Goal: Complete application form: Complete application form

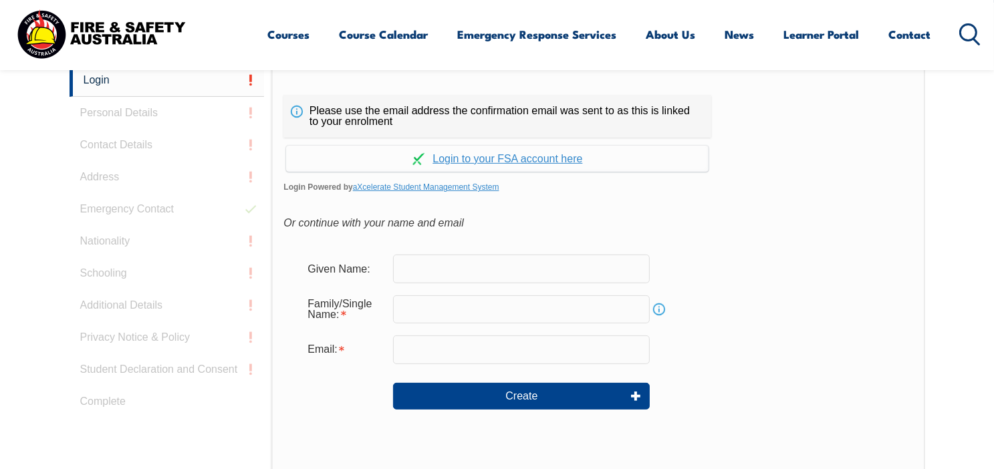
scroll to position [358, 0]
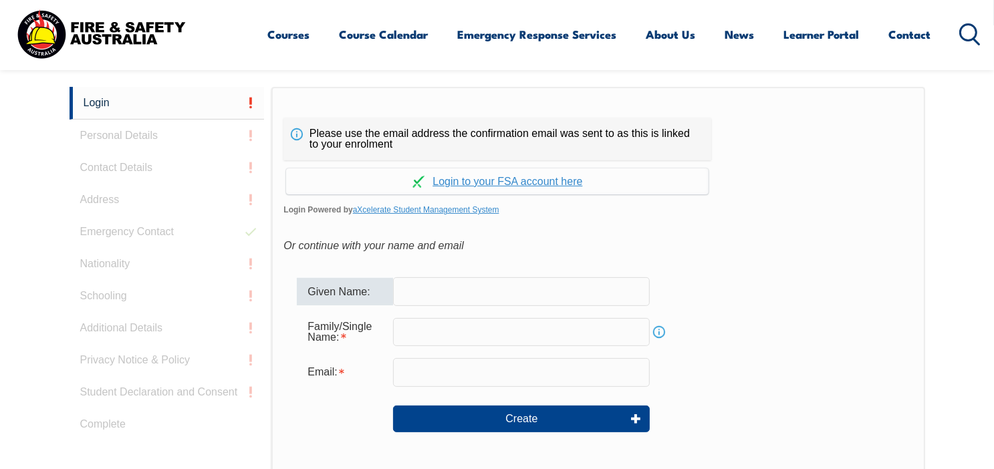
click at [441, 292] on input "text" at bounding box center [521, 291] width 257 height 28
type input "Iain"
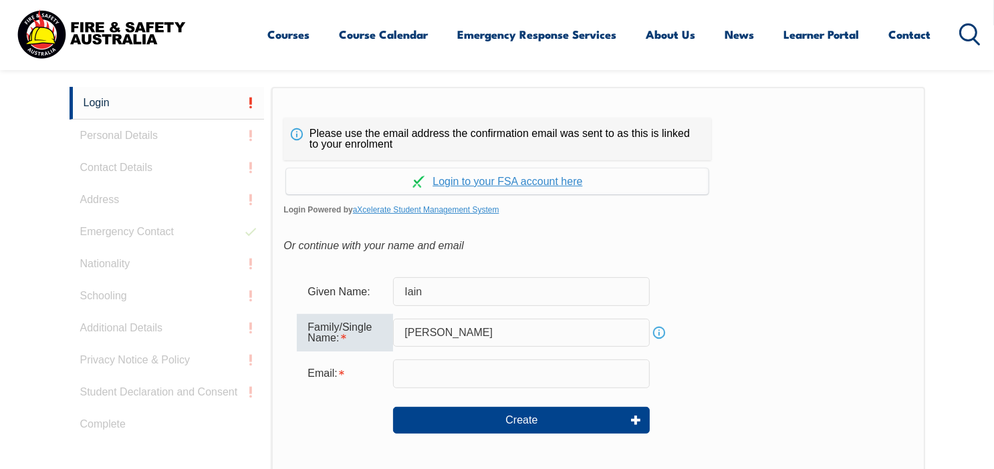
type input "[PERSON_NAME]"
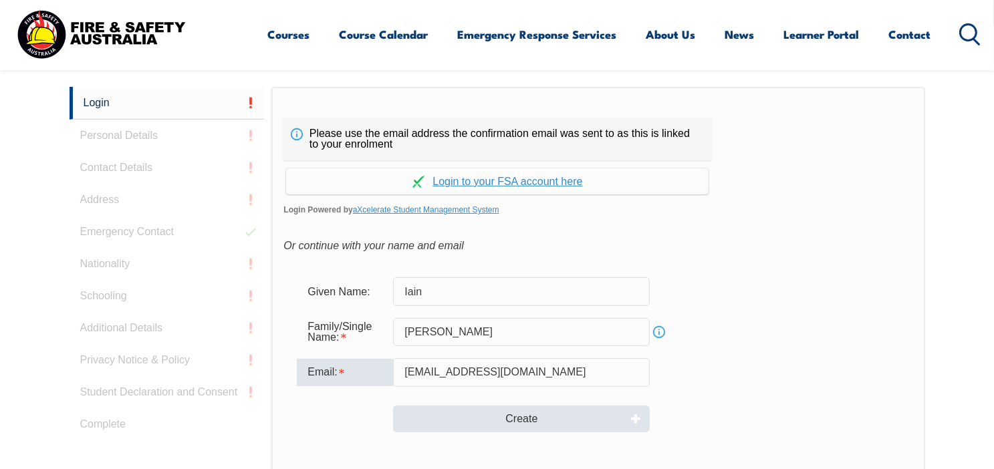
type input "[EMAIL_ADDRESS][DOMAIN_NAME]"
click at [587, 417] on button "Create" at bounding box center [521, 419] width 257 height 27
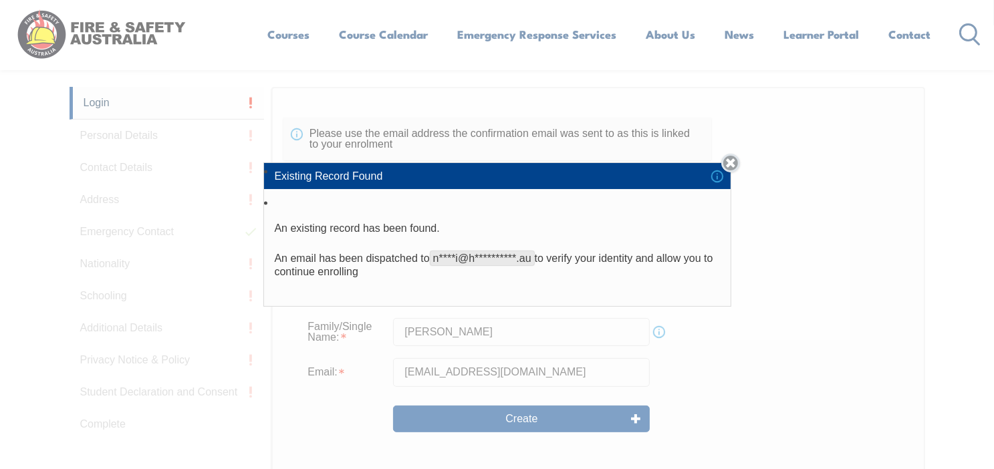
click at [738, 162] on link "Close" at bounding box center [730, 163] width 19 height 19
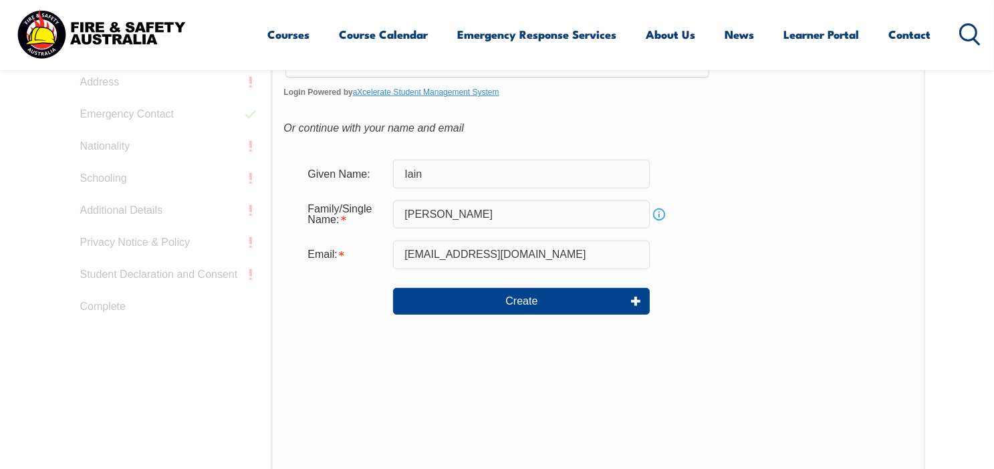
scroll to position [491, 0]
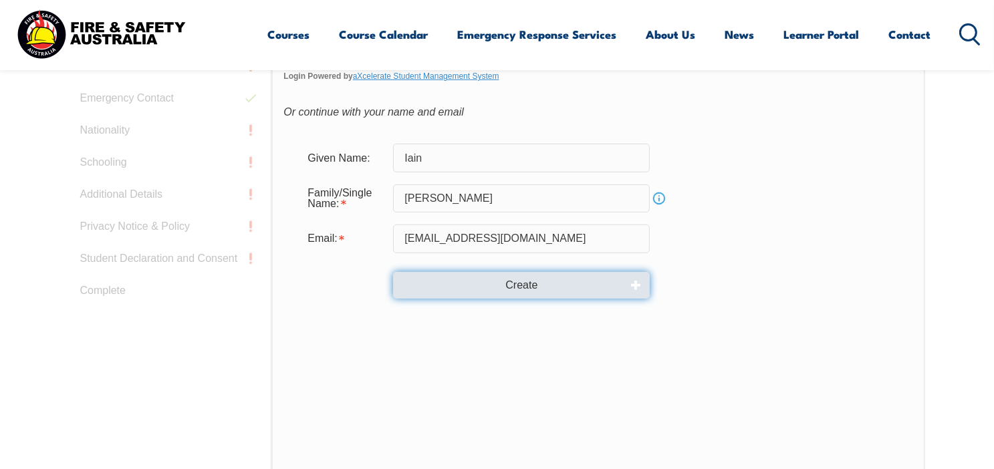
click at [534, 283] on button "Create" at bounding box center [521, 285] width 257 height 27
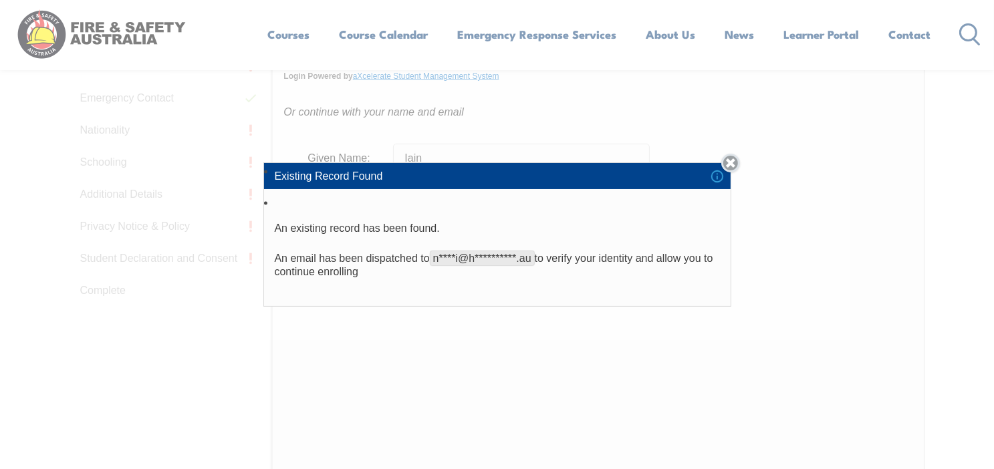
click at [735, 158] on link "Close" at bounding box center [730, 163] width 19 height 19
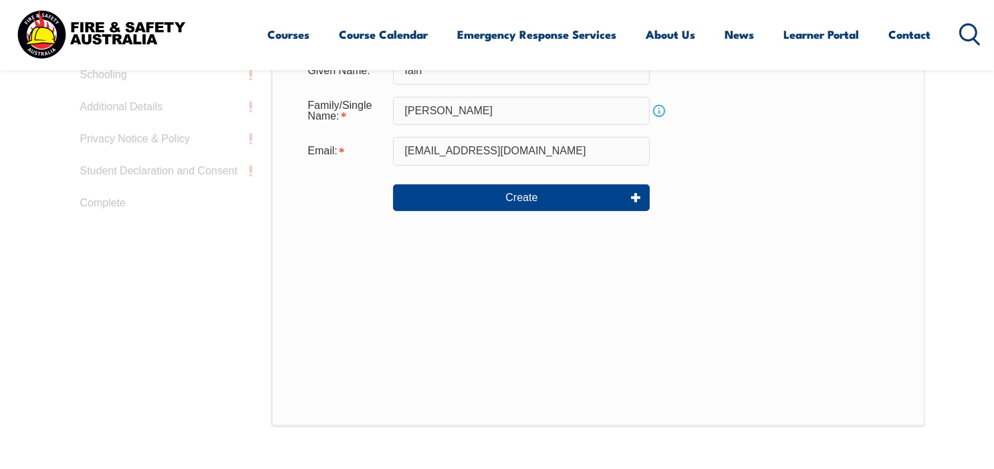
scroll to position [641, 0]
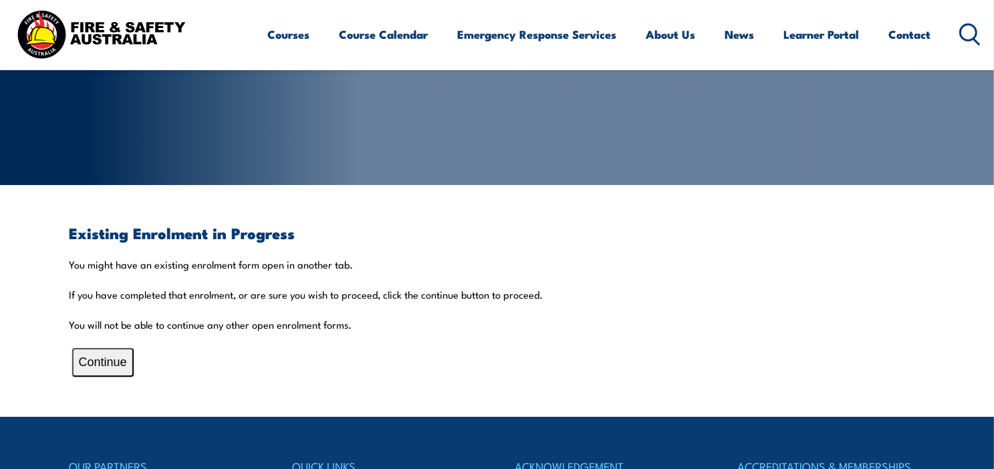
scroll to position [201, 0]
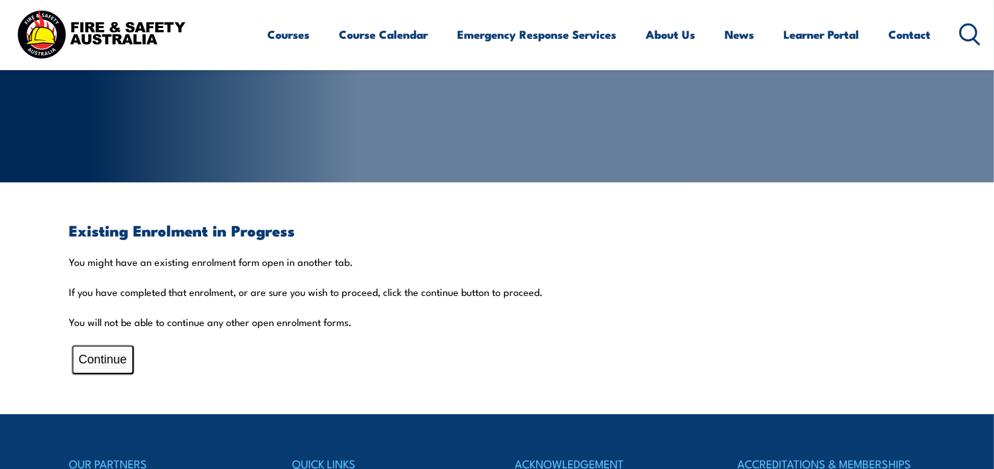
click at [93, 360] on button "Continue" at bounding box center [103, 360] width 62 height 29
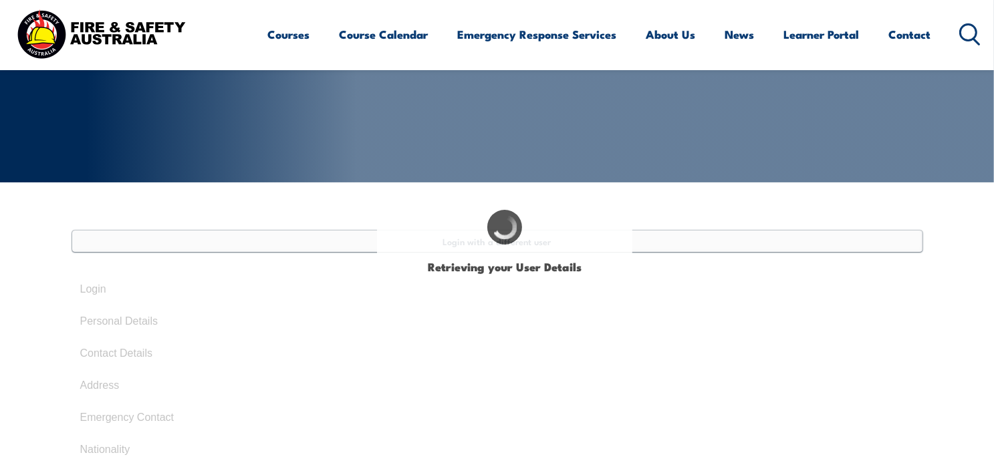
type input "Iain"
type input "[PERSON_NAME]"
type input "[DATE]"
type input "T9F3XR53B2"
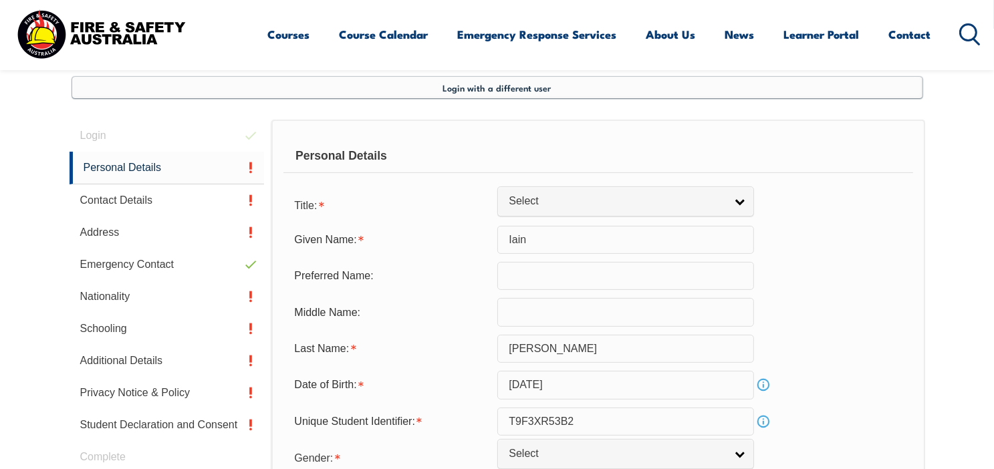
scroll to position [364, 0]
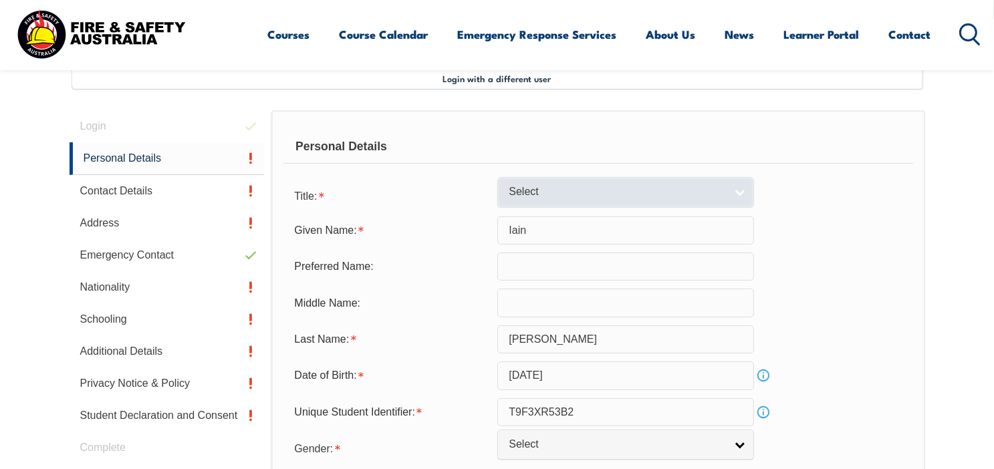
click at [743, 191] on link "Select" at bounding box center [625, 192] width 257 height 30
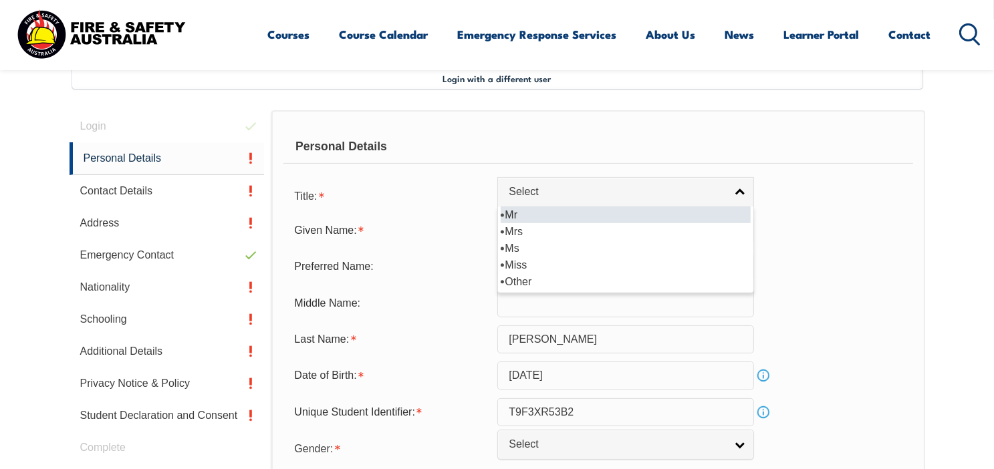
click at [577, 215] on li "Mr" at bounding box center [626, 215] width 250 height 17
select select "Mr"
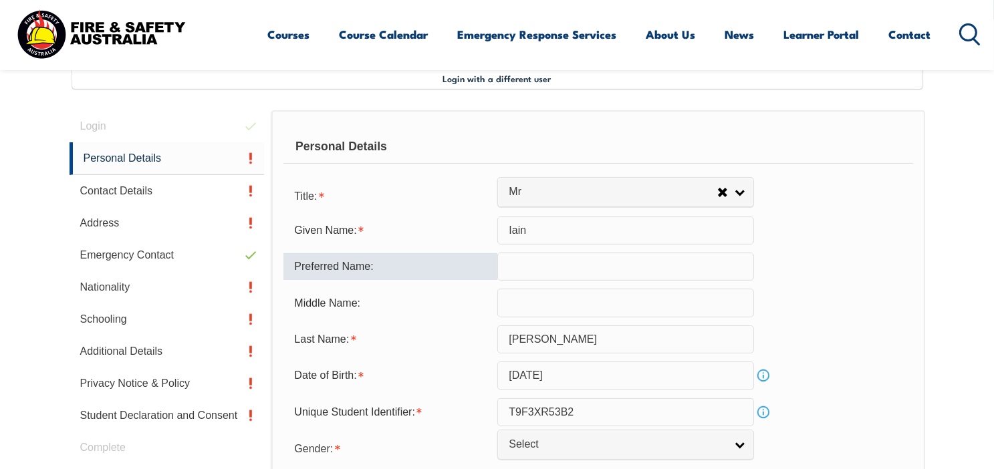
click at [556, 266] on input "text" at bounding box center [625, 267] width 257 height 28
type input "Iain"
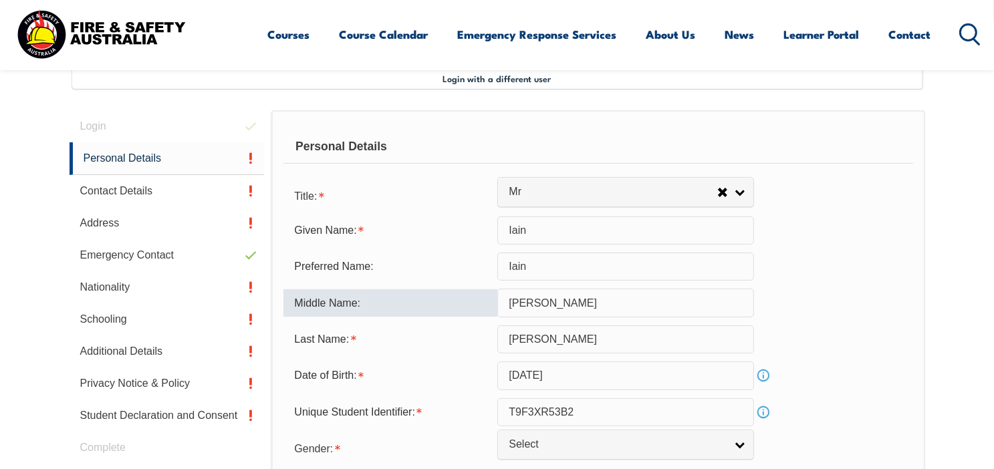
type input "[PERSON_NAME]"
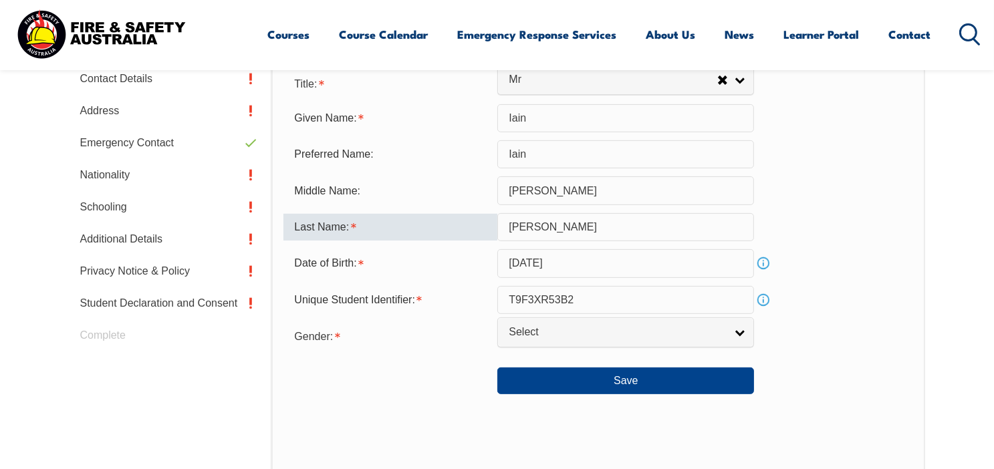
scroll to position [564, 0]
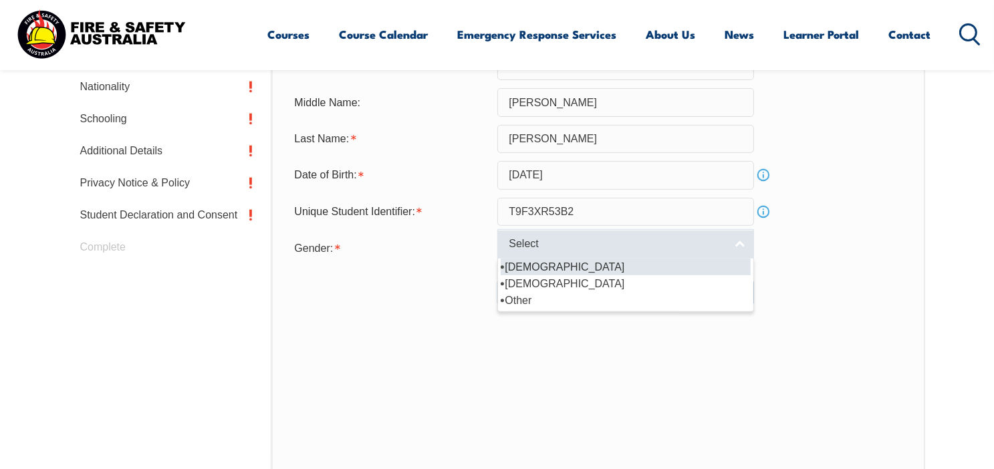
click at [739, 244] on link "Select" at bounding box center [625, 244] width 257 height 30
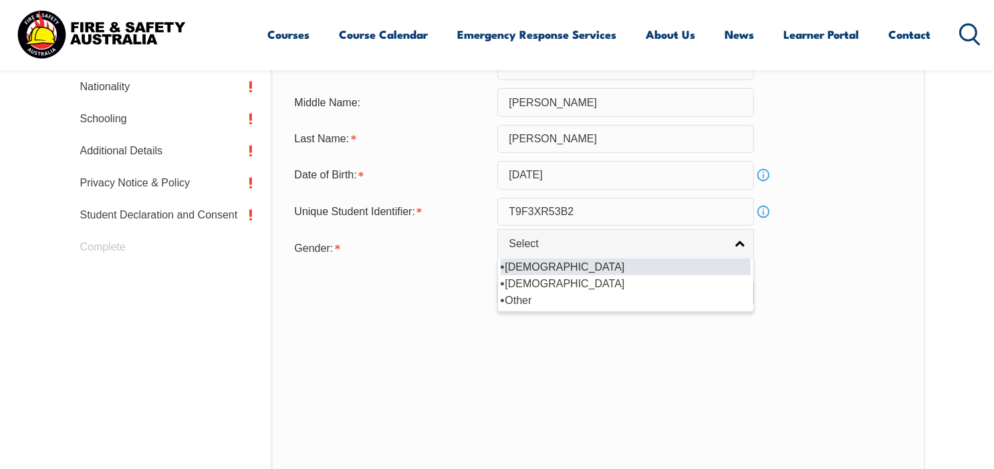
click at [592, 270] on li "[DEMOGRAPHIC_DATA]" at bounding box center [626, 267] width 250 height 17
select select "M"
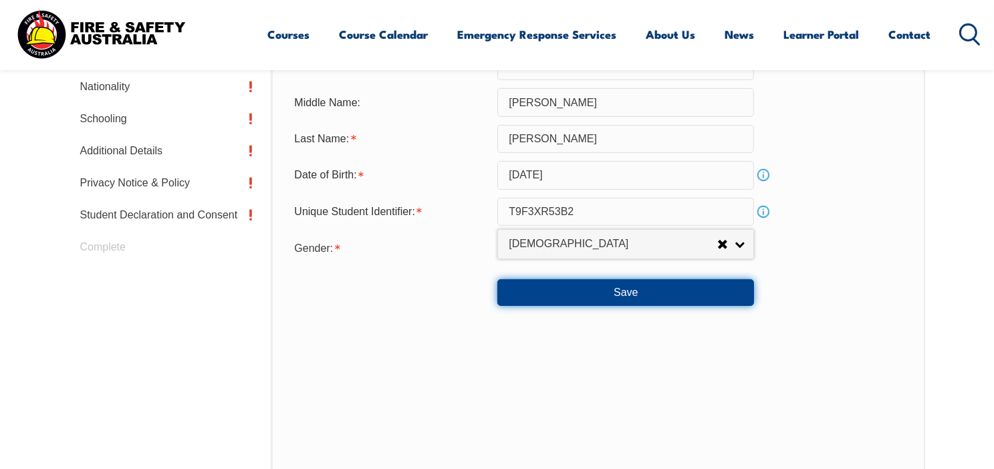
click at [622, 294] on button "Save" at bounding box center [625, 292] width 257 height 27
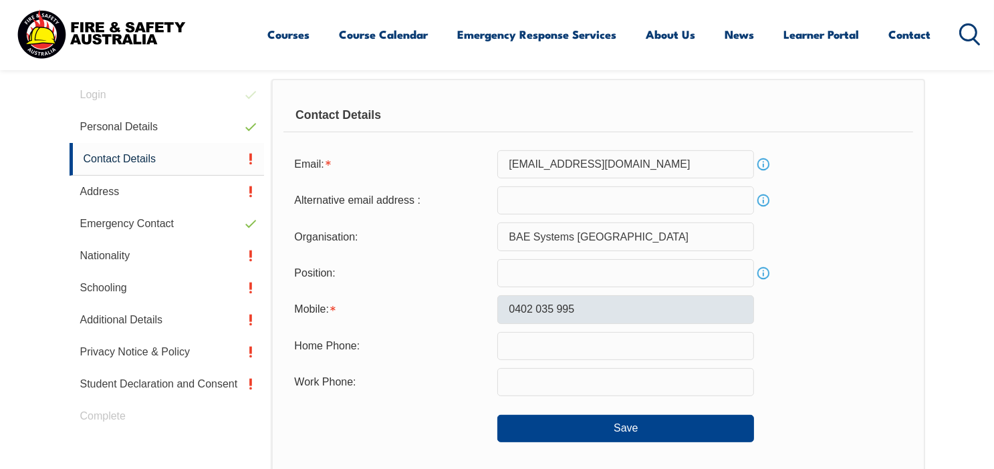
scroll to position [364, 0]
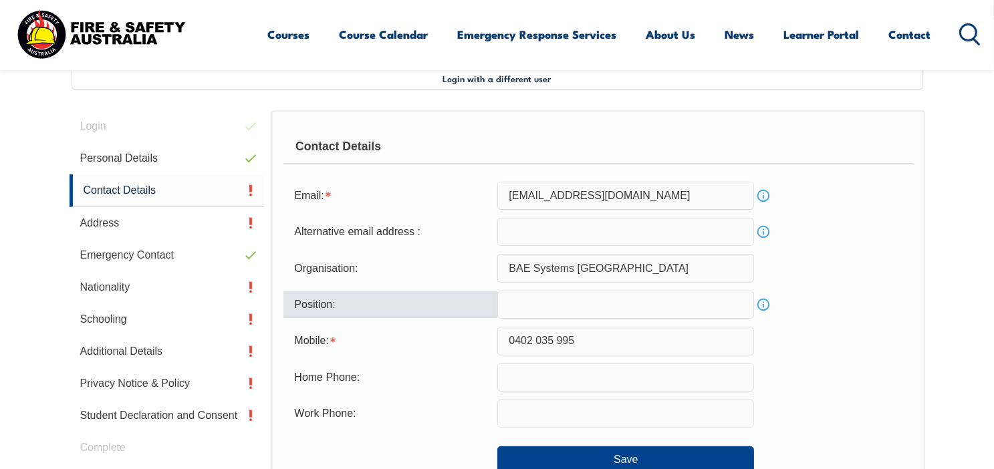
click at [538, 305] on input "text" at bounding box center [625, 305] width 257 height 28
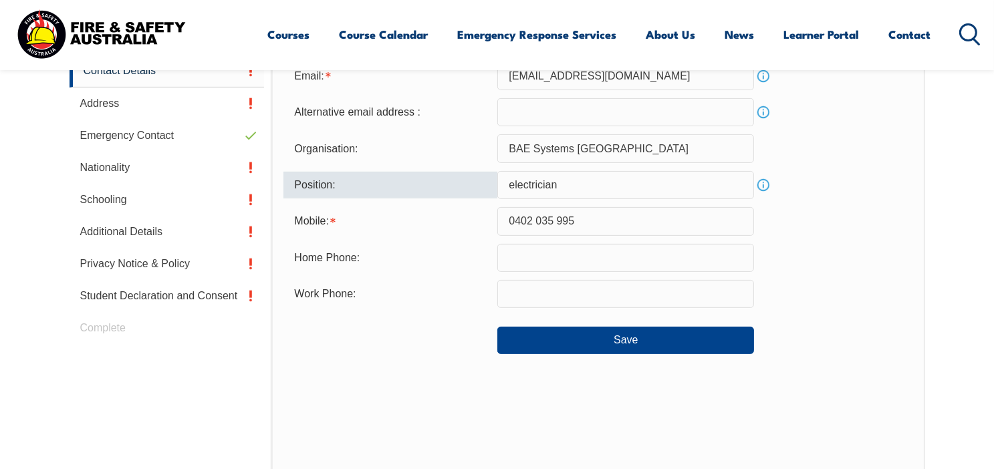
scroll to position [497, 0]
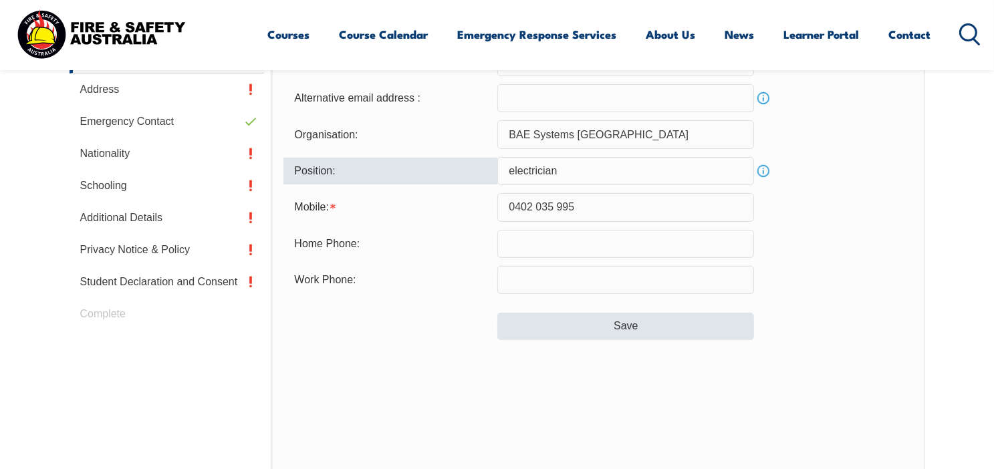
type input "electrician"
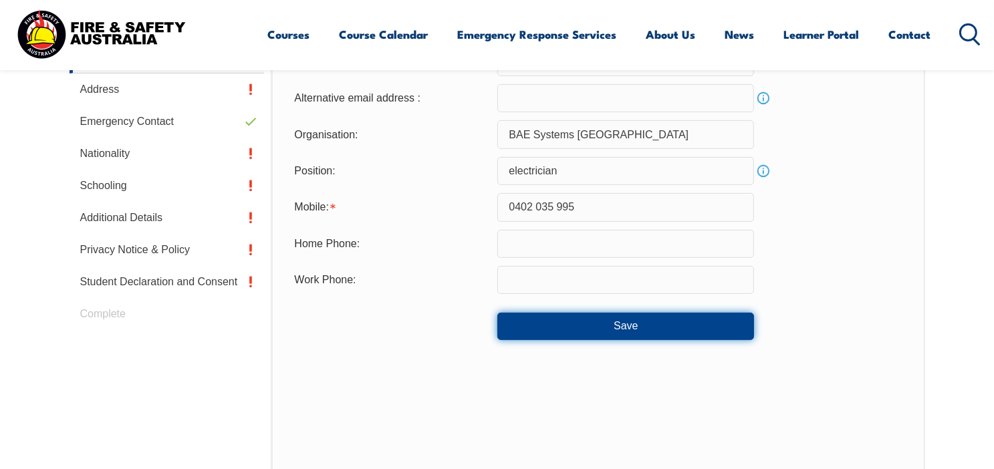
click at [602, 328] on button "Save" at bounding box center [625, 326] width 257 height 27
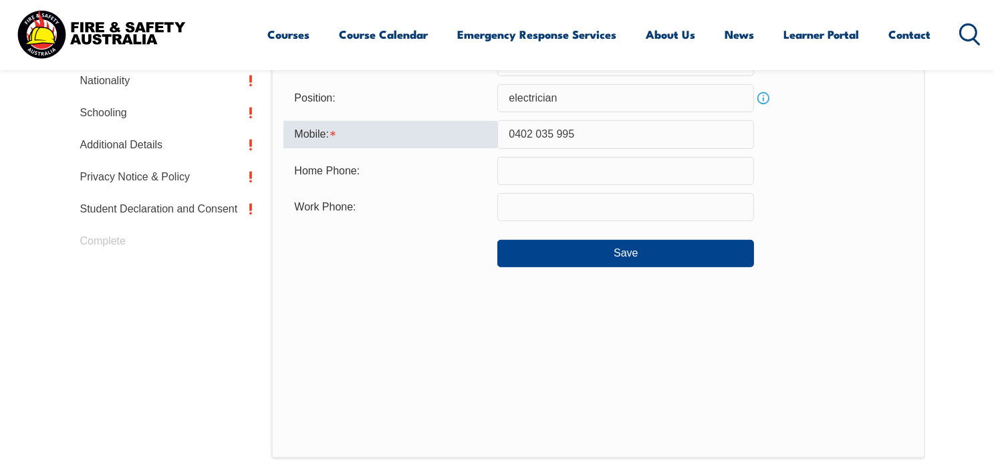
scroll to position [489, 0]
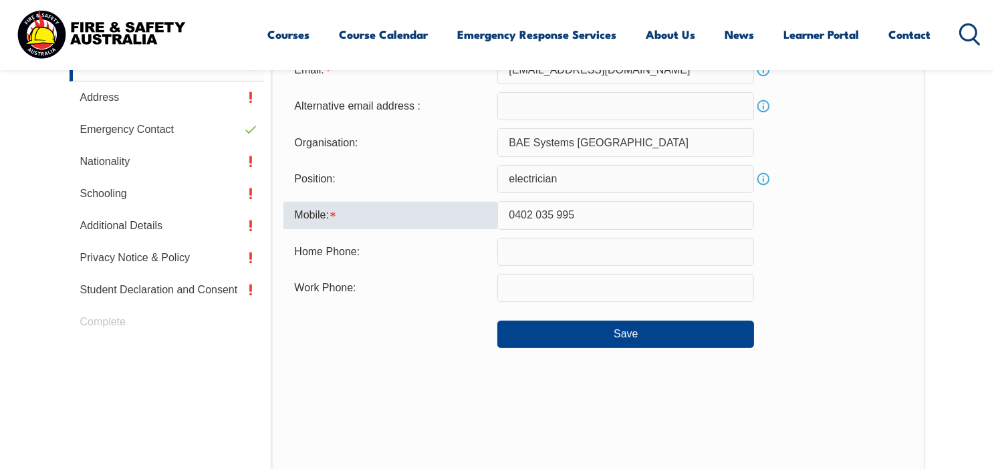
click at [535, 213] on input "0402 035 995" at bounding box center [625, 215] width 257 height 28
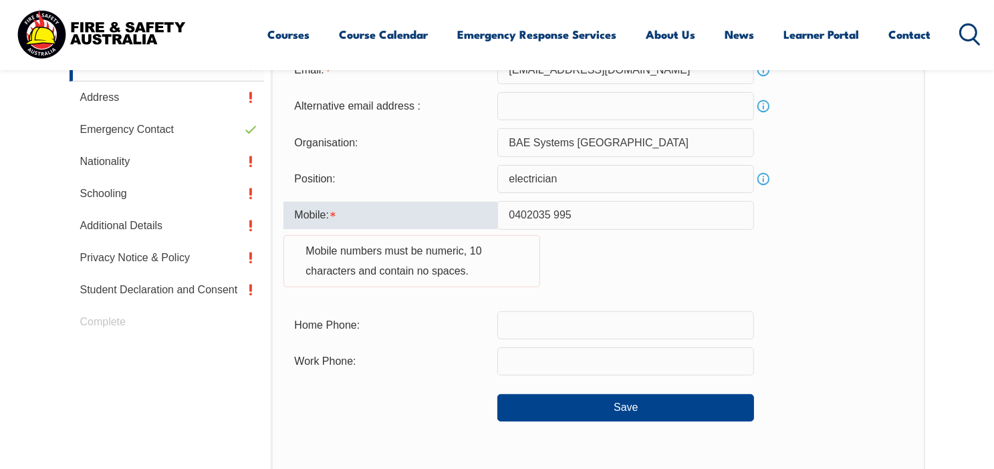
click at [554, 212] on input "0402035 995" at bounding box center [625, 215] width 257 height 28
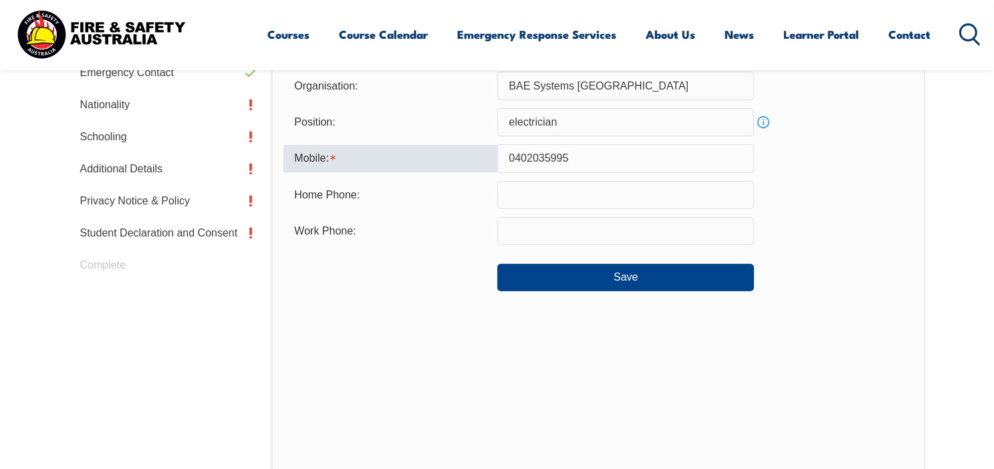
scroll to position [623, 0]
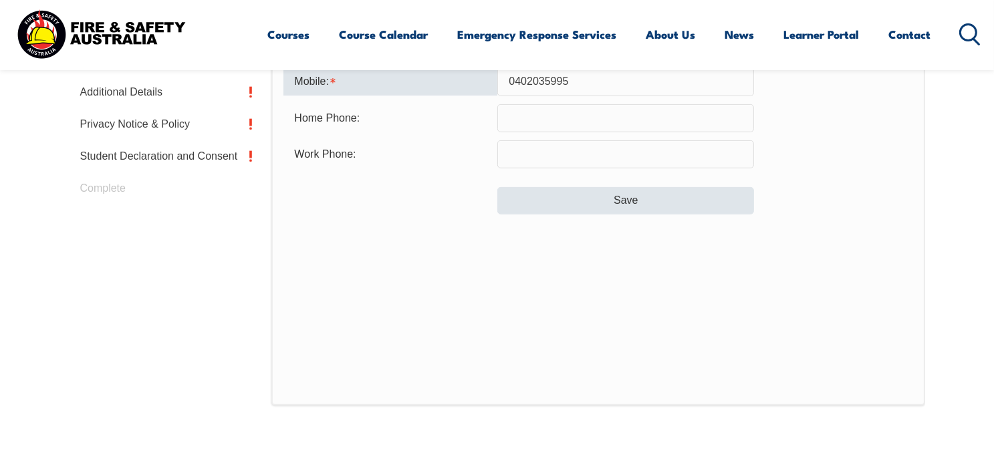
type input "0402035995"
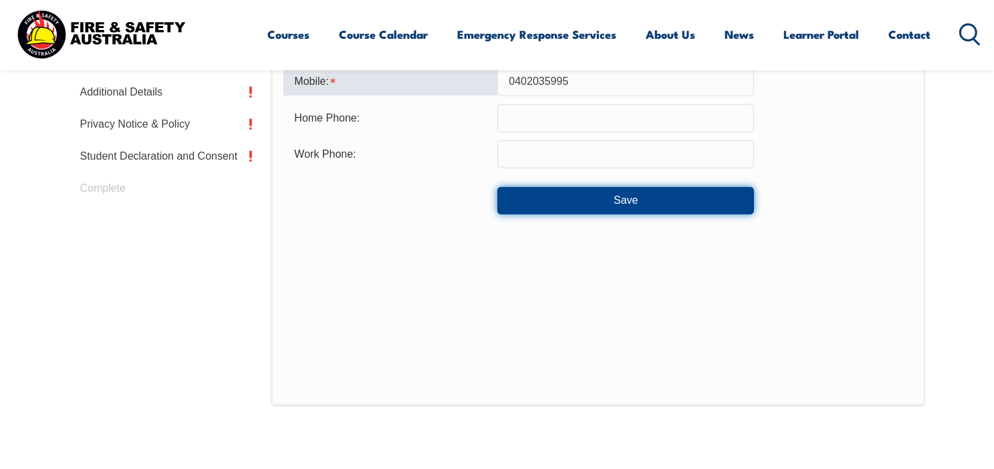
click at [651, 203] on button "Save" at bounding box center [625, 200] width 257 height 27
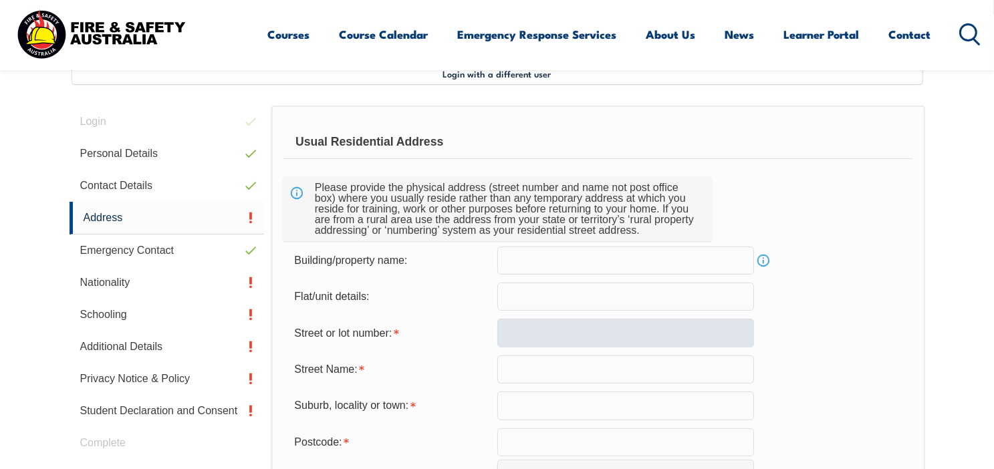
scroll to position [364, 0]
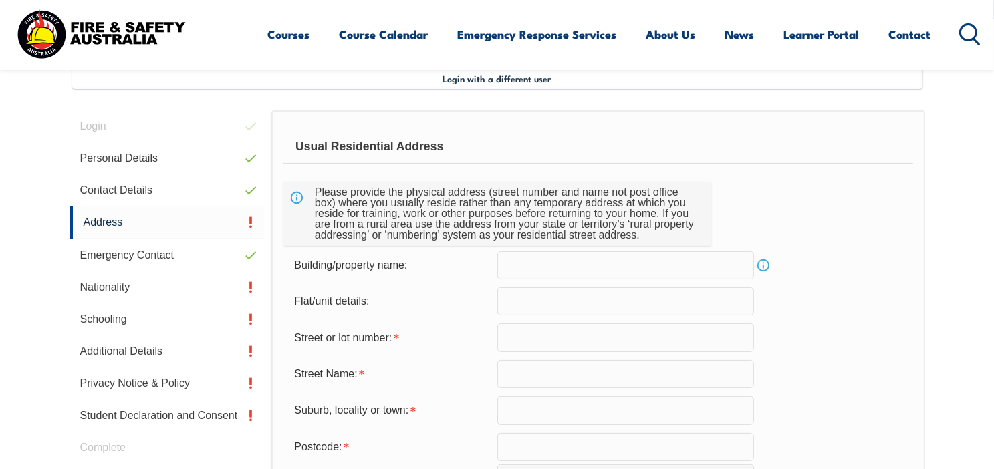
click at [522, 338] on input "text" at bounding box center [625, 338] width 257 height 28
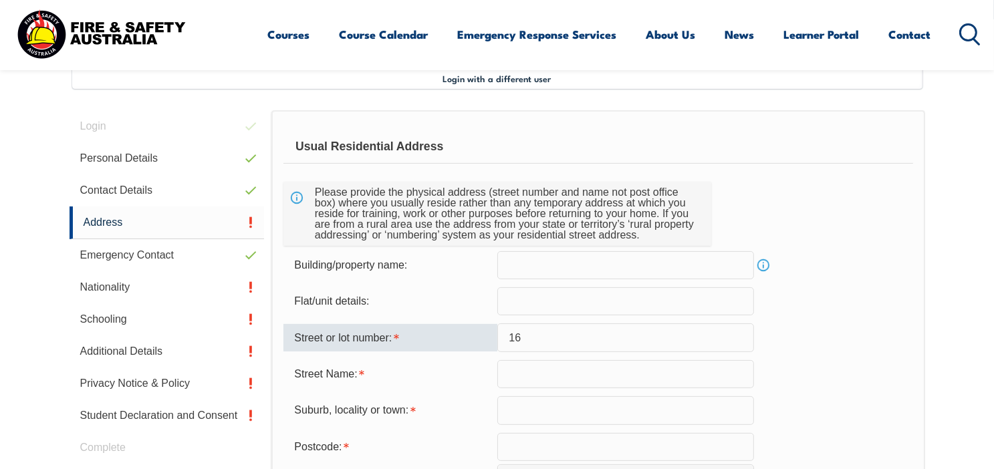
type input "16"
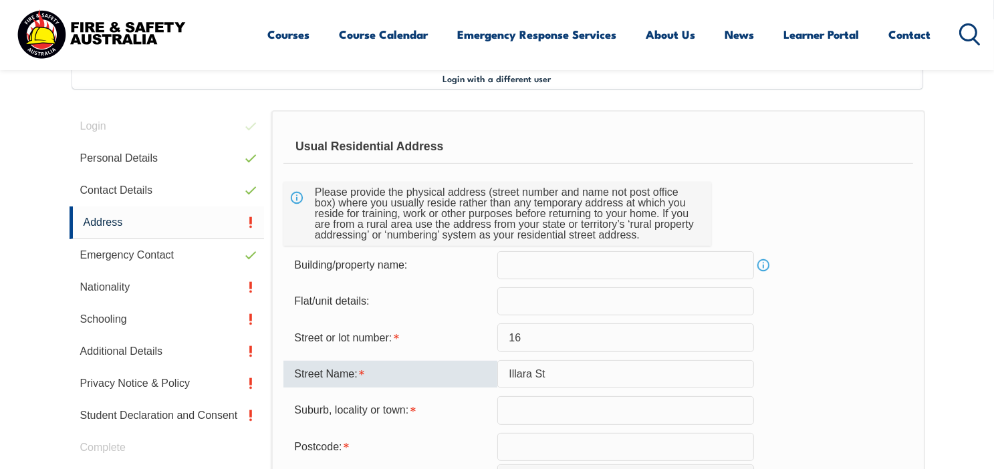
type input "Illara St"
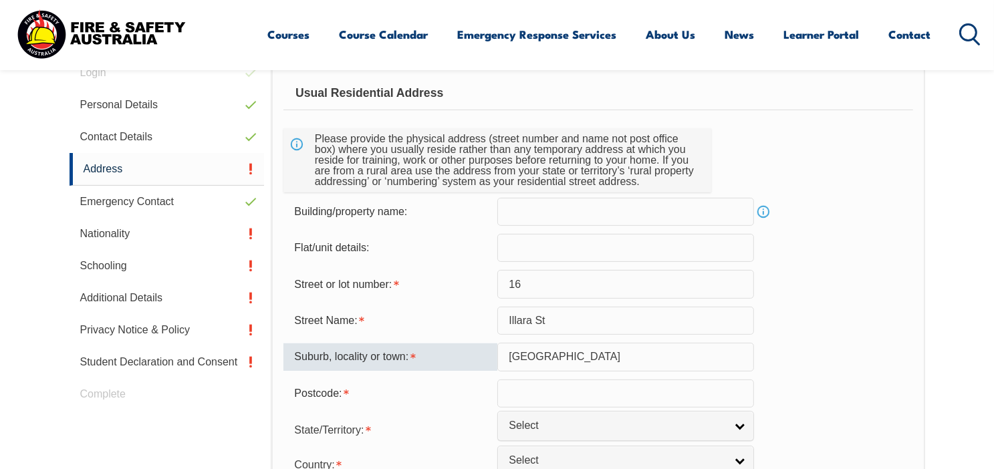
scroll to position [497, 0]
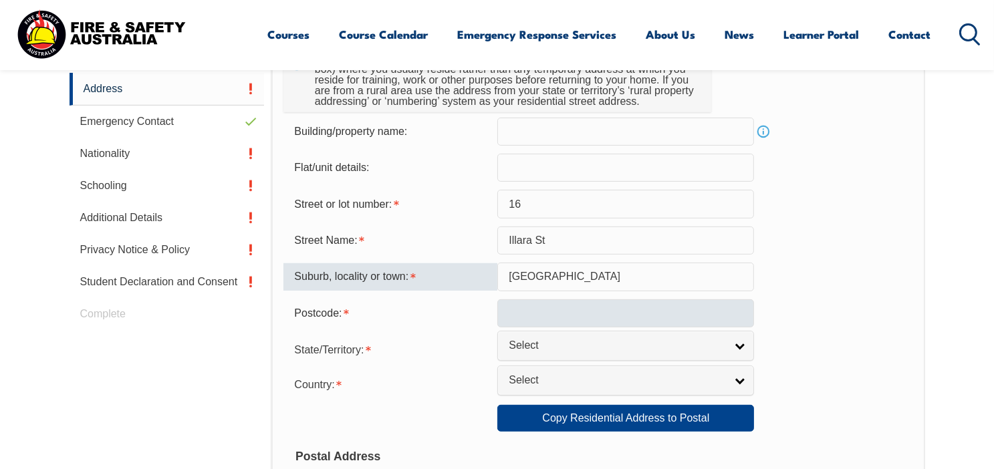
type input "[GEOGRAPHIC_DATA]"
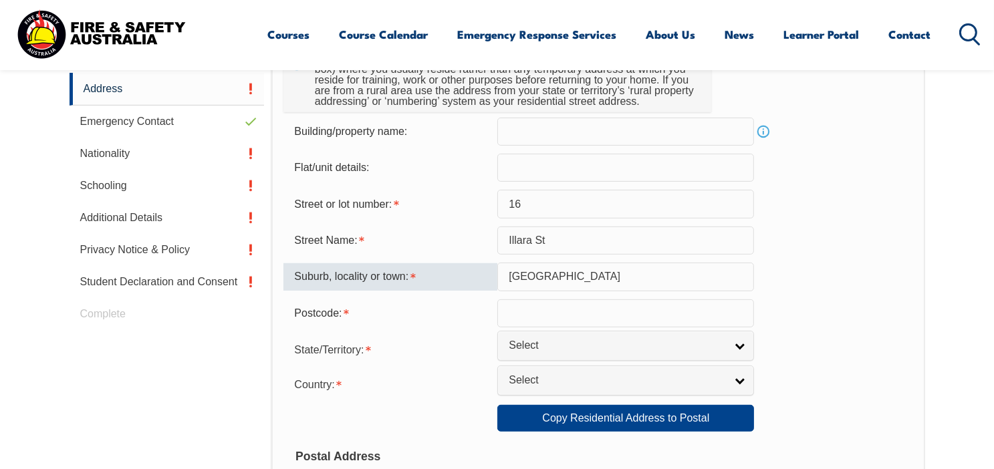
click at [639, 308] on input "text" at bounding box center [625, 314] width 257 height 28
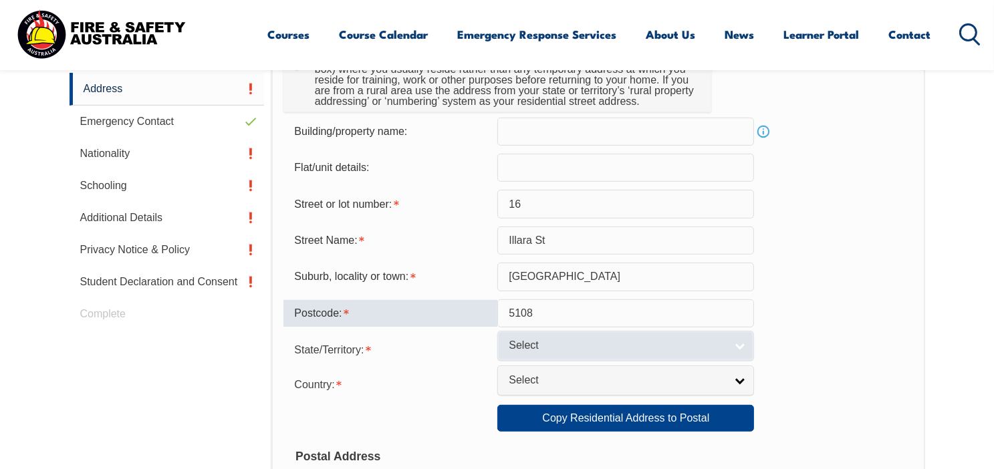
type input "5108"
click at [741, 346] on link "Select" at bounding box center [625, 346] width 257 height 30
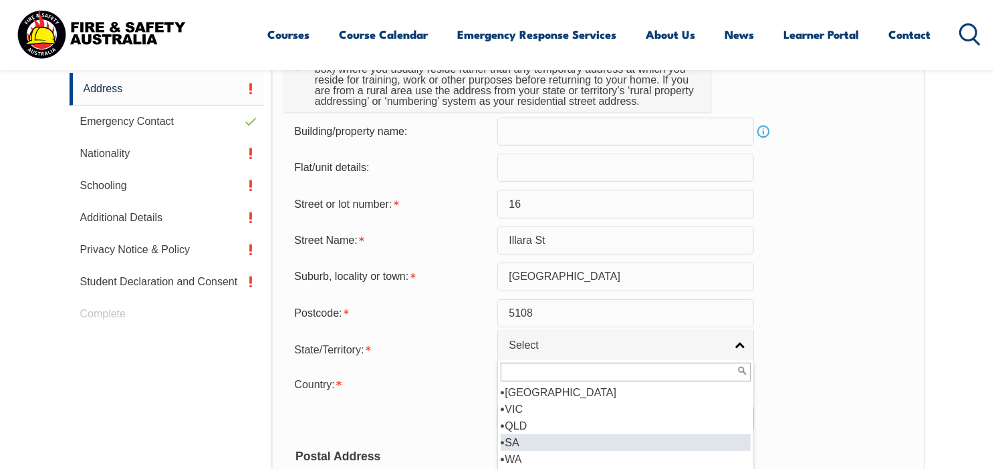
click at [528, 440] on li "SA" at bounding box center [626, 443] width 250 height 17
select select "SA"
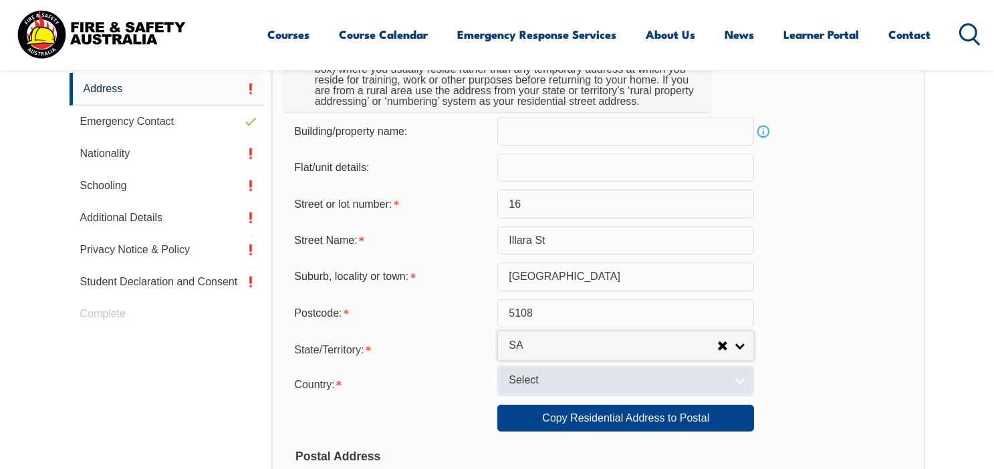
click at [551, 380] on span "Select" at bounding box center [617, 381] width 217 height 14
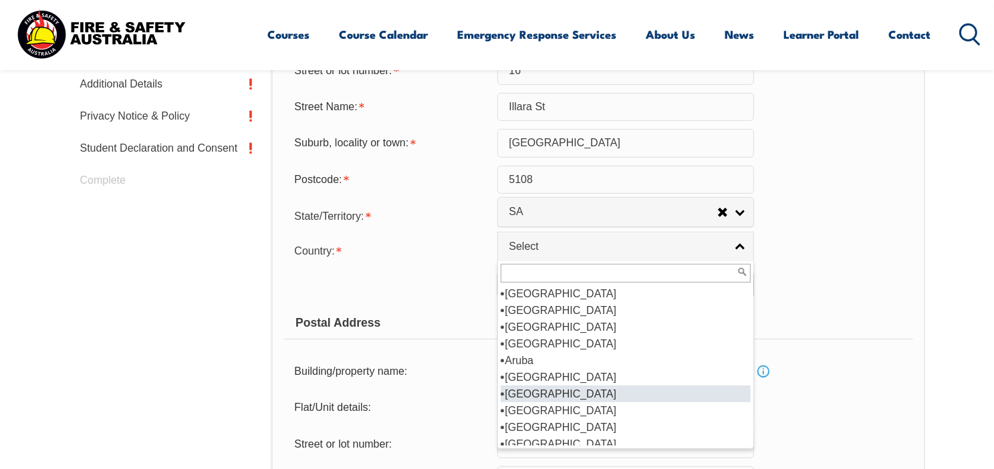
scroll to position [201, 0]
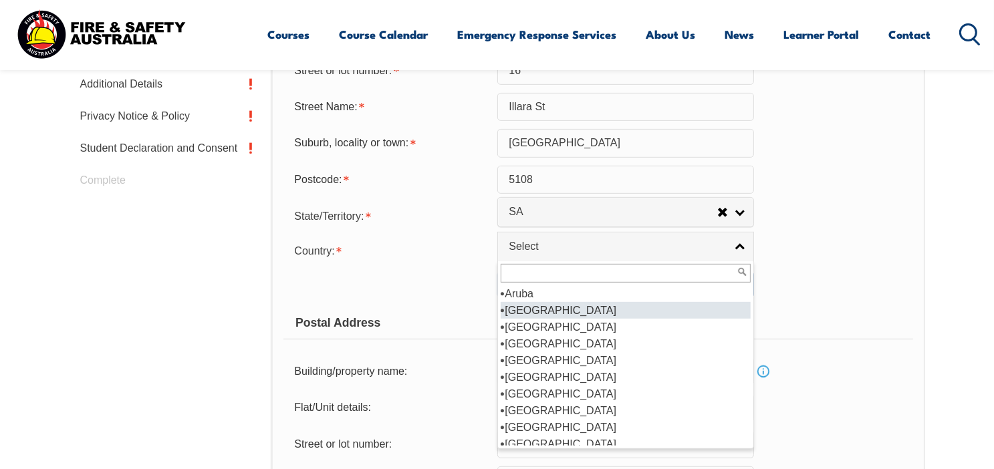
click at [540, 310] on li "[GEOGRAPHIC_DATA]" at bounding box center [626, 310] width 250 height 17
select select "1101"
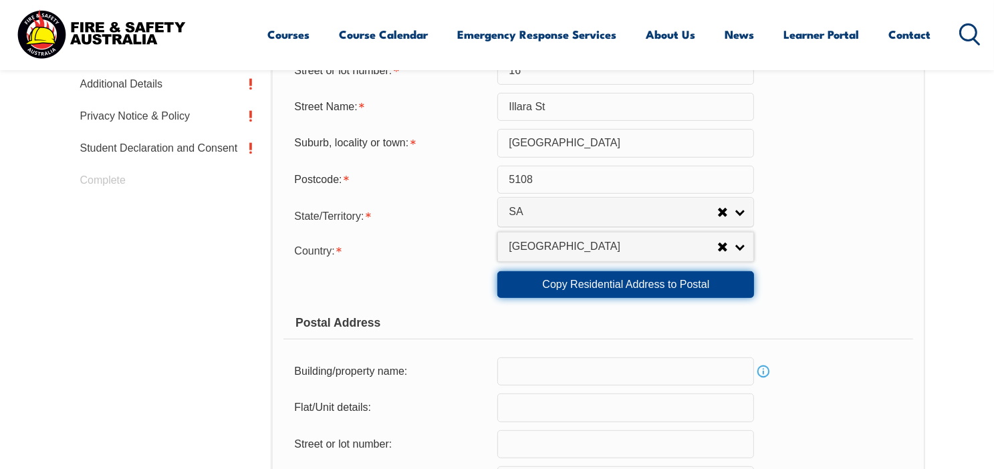
click at [591, 282] on link "Copy Residential Address to Postal" at bounding box center [625, 284] width 257 height 27
type input "16"
type input "Illara St"
type input "[GEOGRAPHIC_DATA]"
select select "SA"
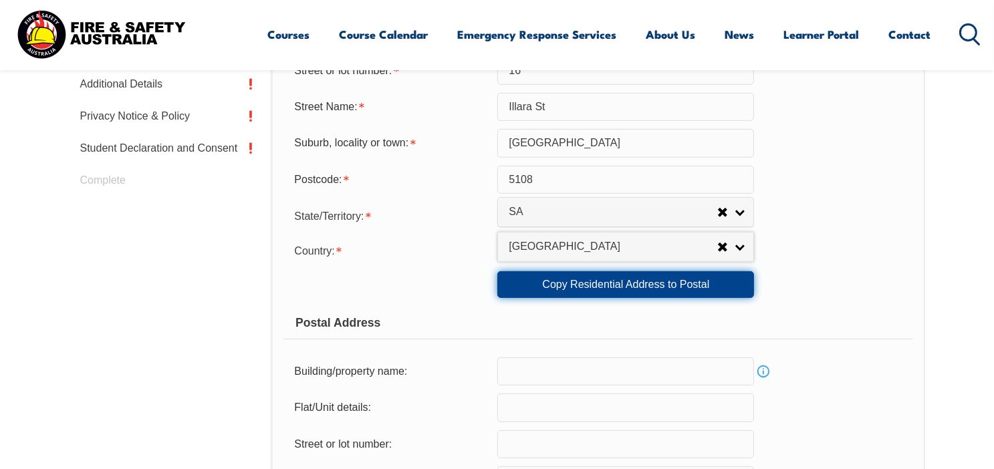
type input "5108"
select select "1101"
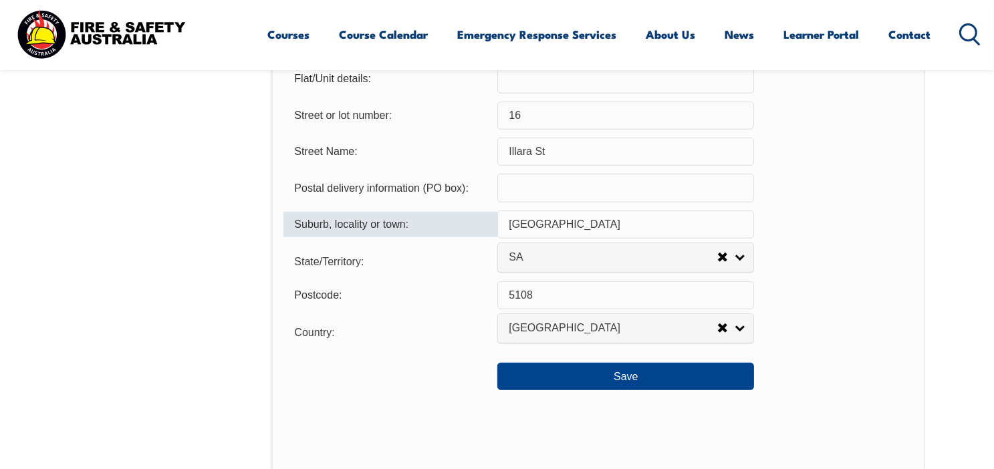
scroll to position [1032, 0]
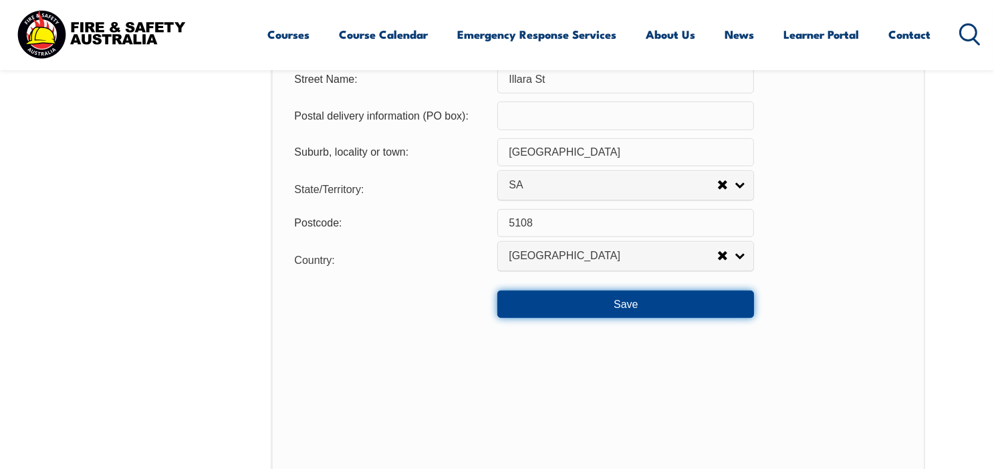
click at [611, 303] on button "Save" at bounding box center [625, 304] width 257 height 27
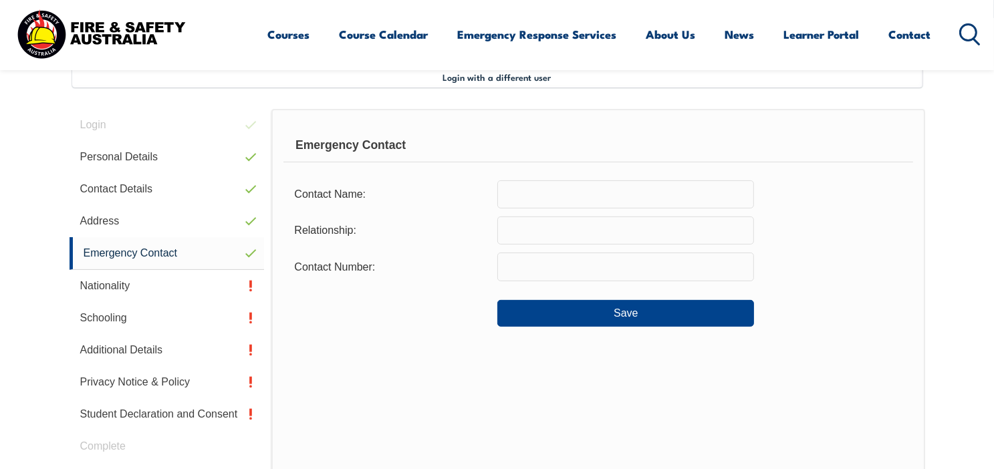
scroll to position [364, 0]
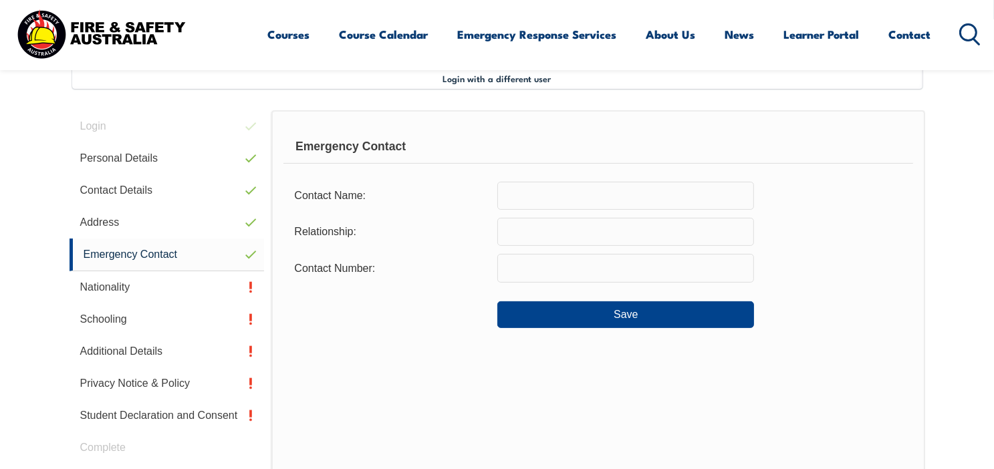
click at [520, 196] on input "text" at bounding box center [625, 196] width 257 height 28
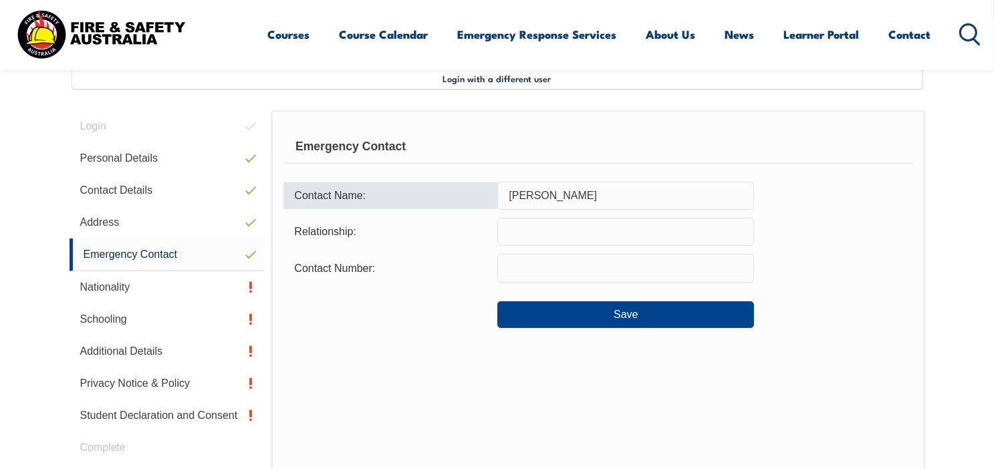
type input "[PERSON_NAME]"
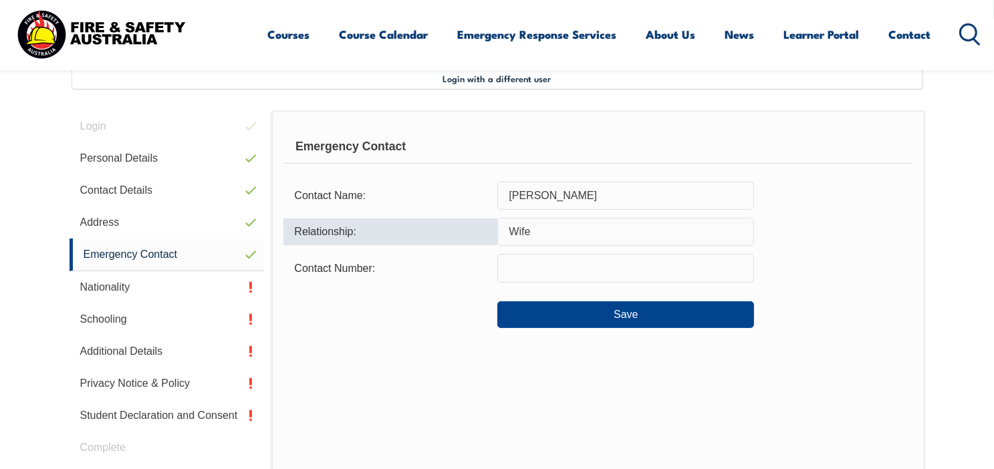
type input "Wife"
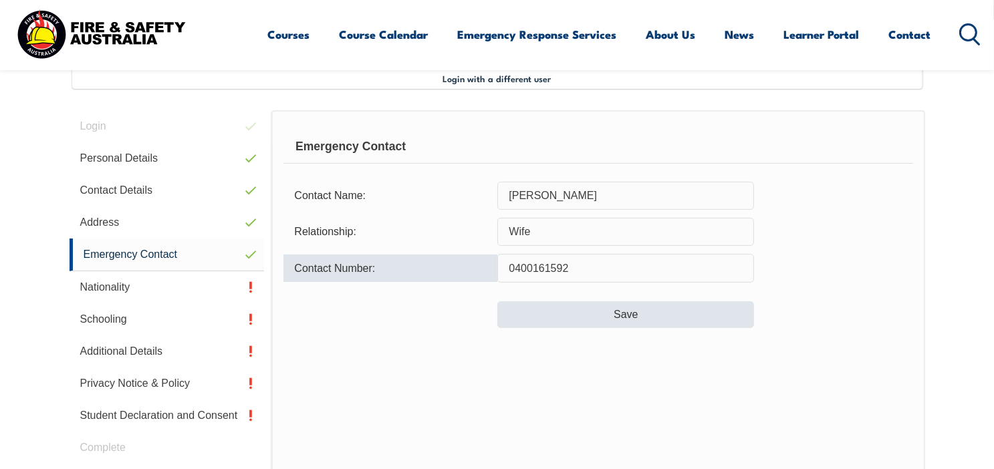
type input "0400161592"
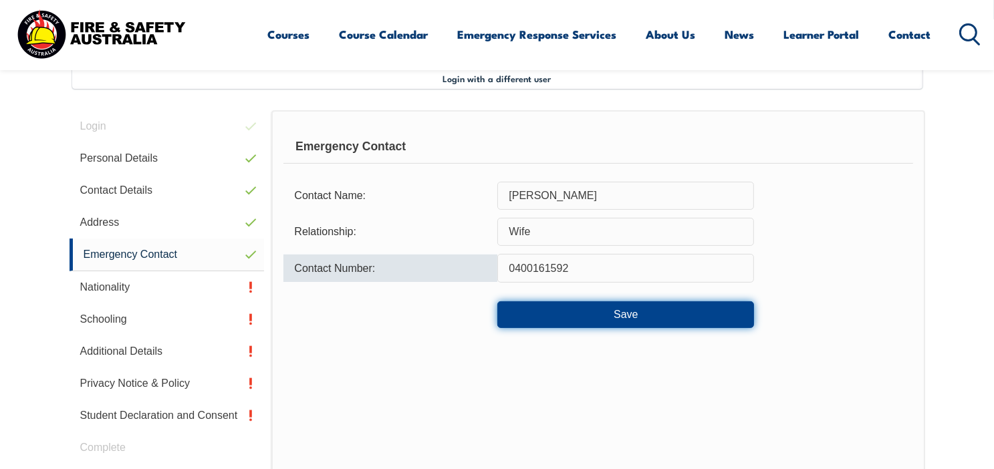
click at [625, 312] on button "Save" at bounding box center [625, 315] width 257 height 27
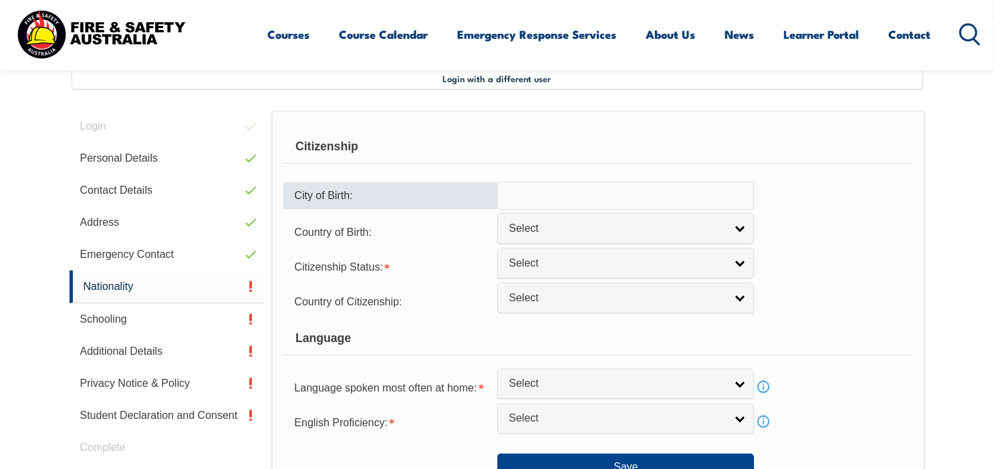
click at [535, 193] on input "text" at bounding box center [625, 196] width 257 height 28
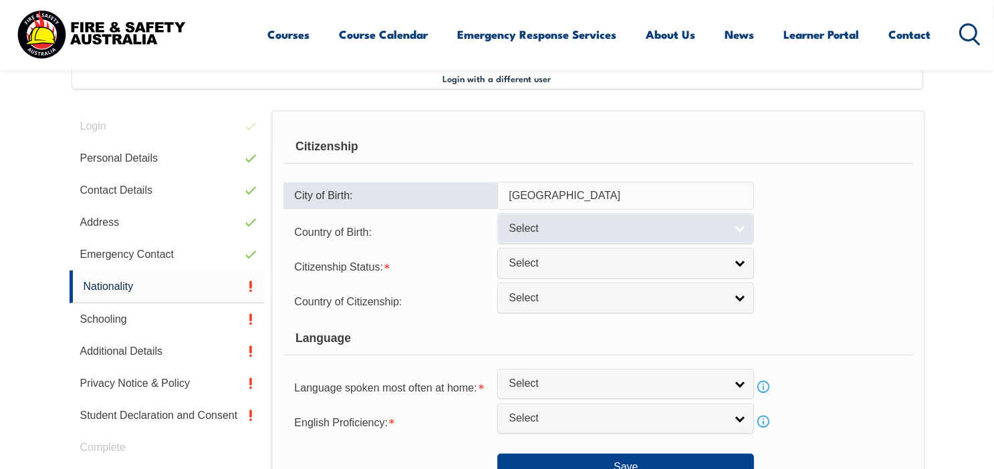
type input "[GEOGRAPHIC_DATA]"
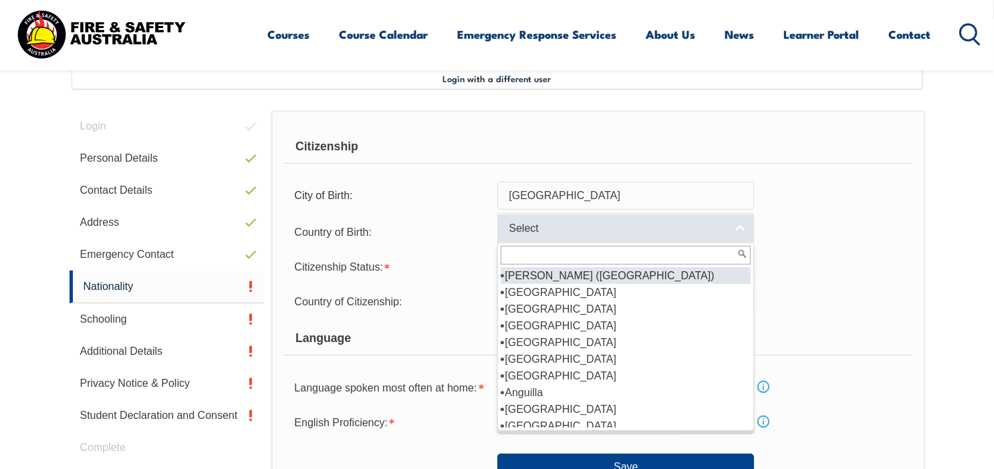
click at [738, 226] on link "Select" at bounding box center [625, 228] width 257 height 30
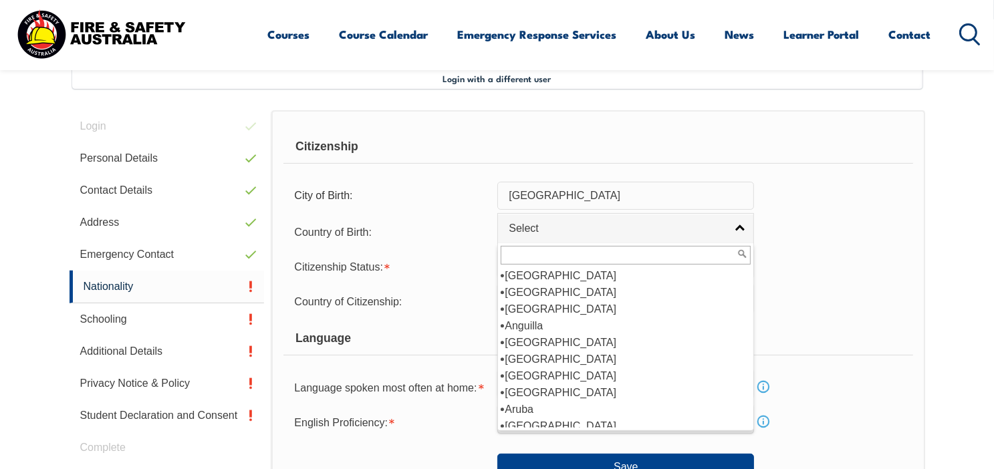
scroll to position [134, 0]
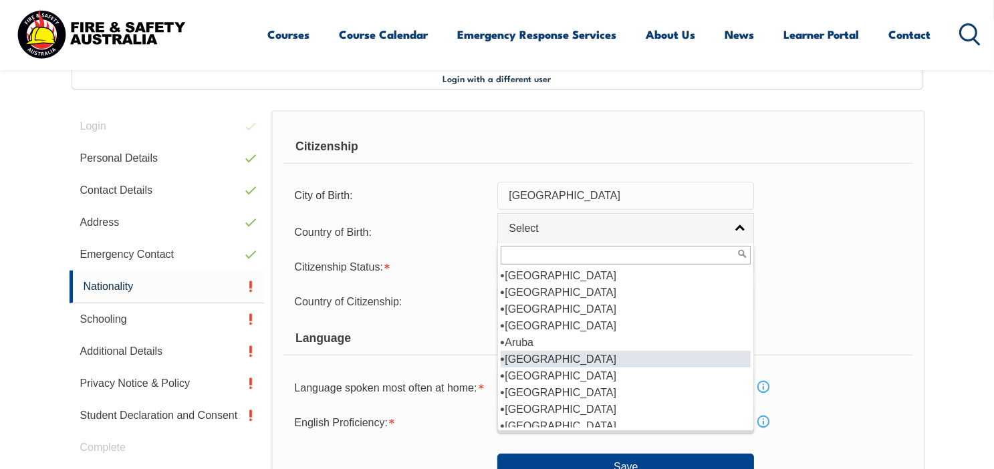
click at [552, 356] on li "[GEOGRAPHIC_DATA]" at bounding box center [626, 359] width 250 height 17
select select "1101"
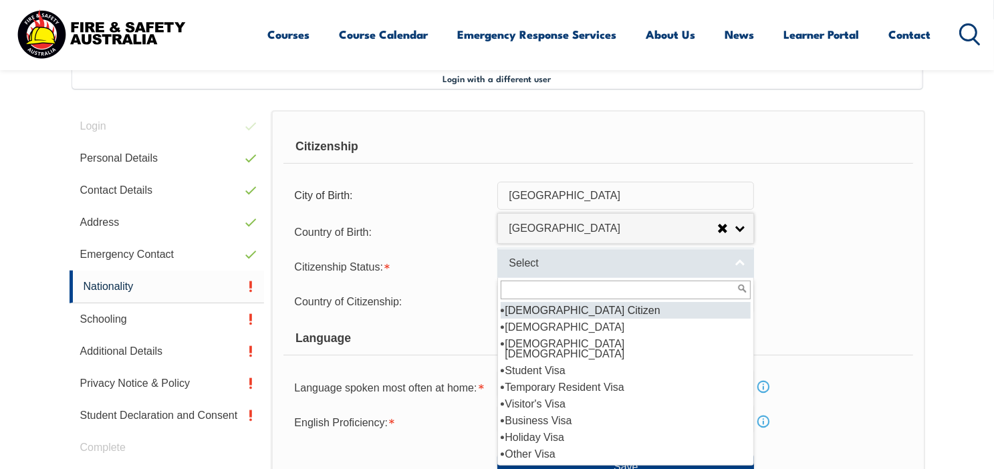
click at [619, 260] on span "Select" at bounding box center [617, 264] width 217 height 14
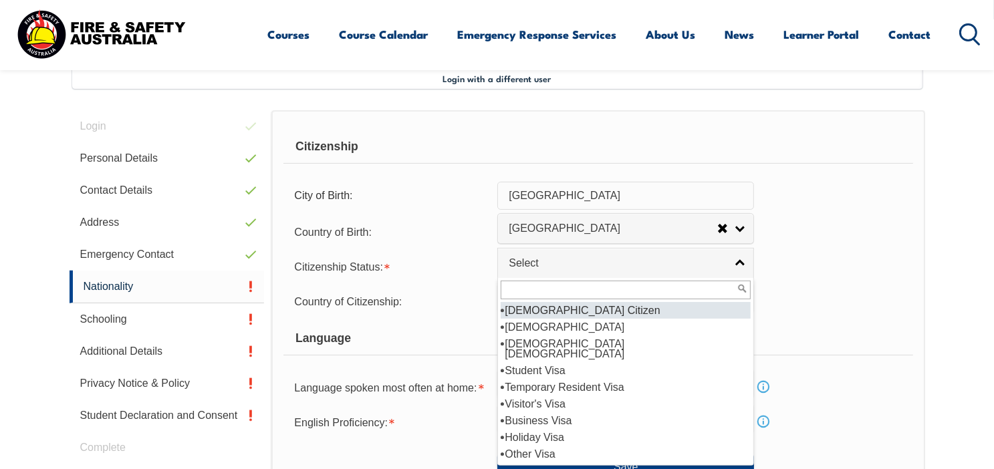
click at [583, 308] on li "[DEMOGRAPHIC_DATA] Citizen" at bounding box center [626, 310] width 250 height 17
select select "1"
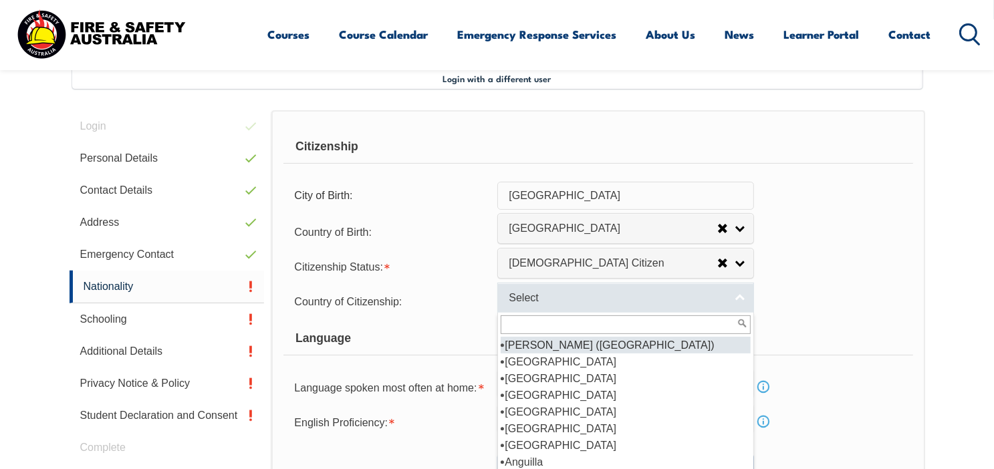
click at [578, 295] on span "Select" at bounding box center [617, 299] width 217 height 14
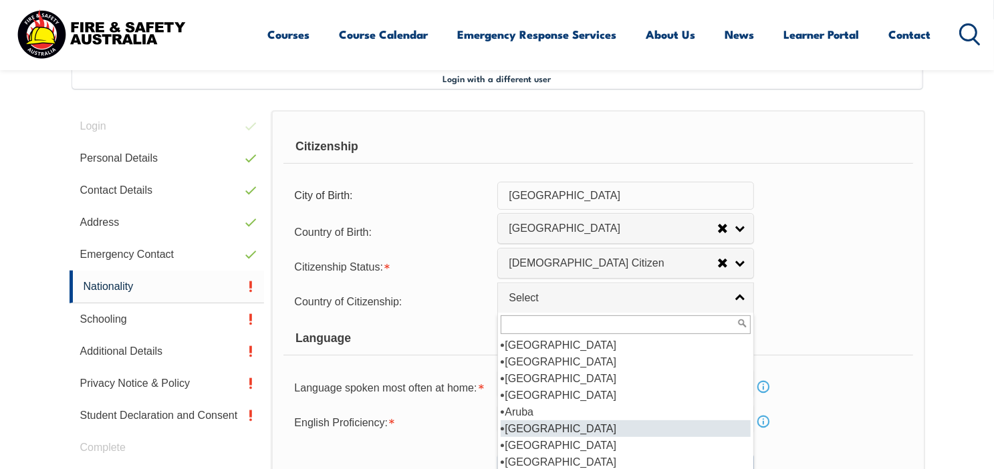
click at [534, 423] on li "[GEOGRAPHIC_DATA]" at bounding box center [626, 429] width 250 height 17
select select "1101"
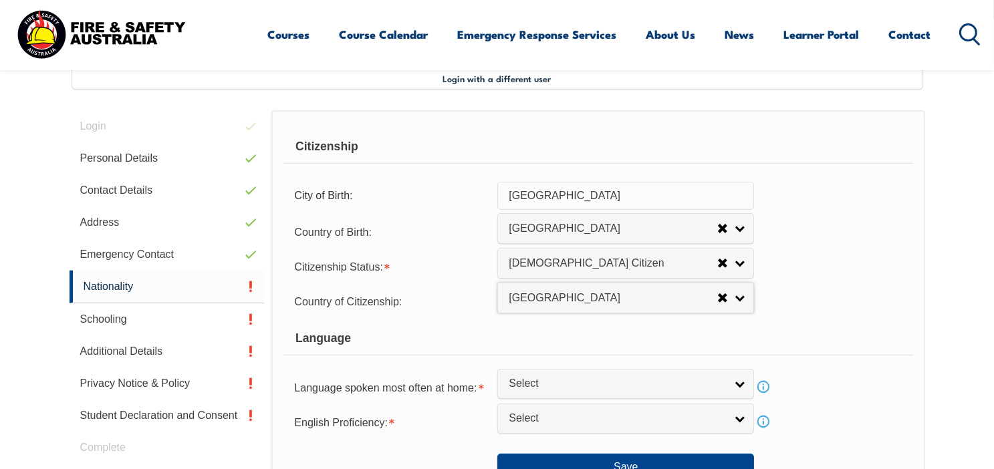
scroll to position [431, 0]
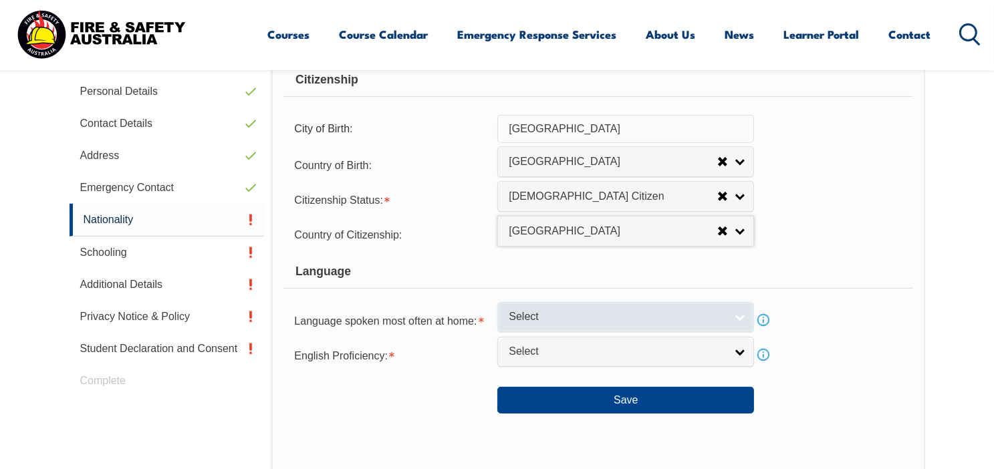
click at [738, 316] on link "Select" at bounding box center [625, 317] width 257 height 30
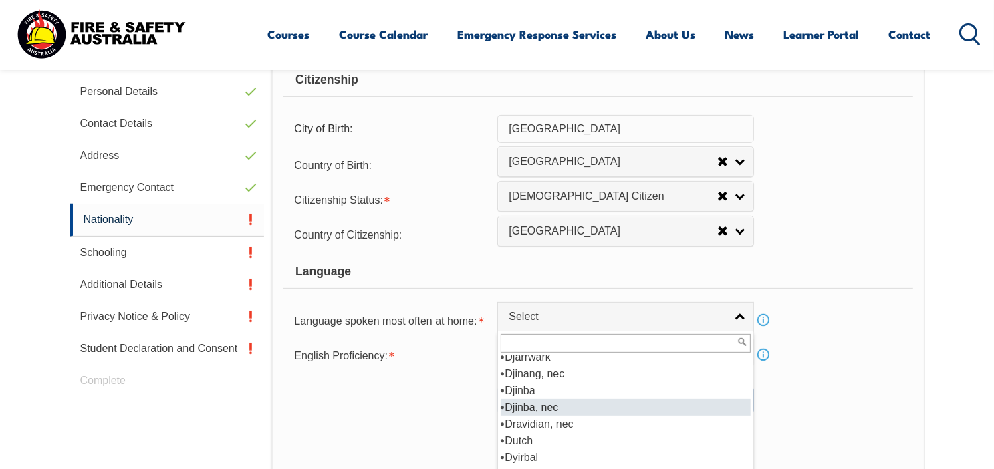
scroll to position [1672, 0]
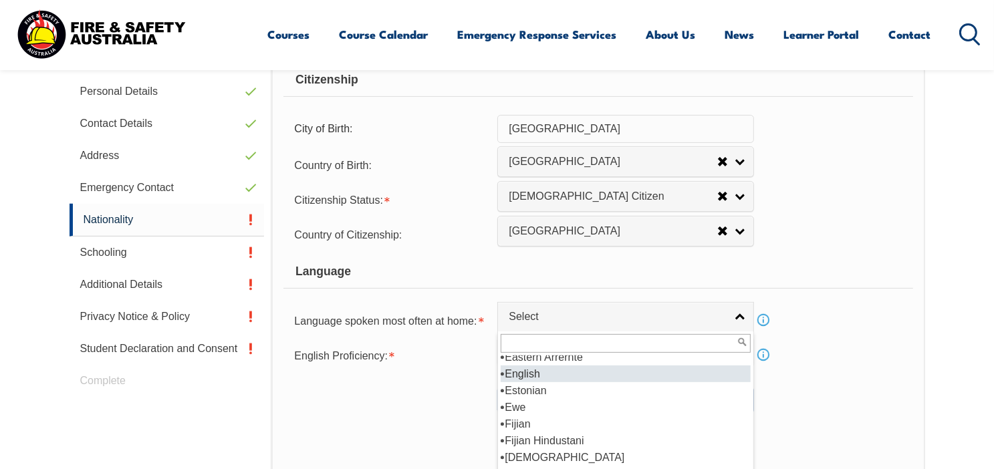
click at [523, 370] on li "English" at bounding box center [626, 374] width 250 height 17
select select "1201"
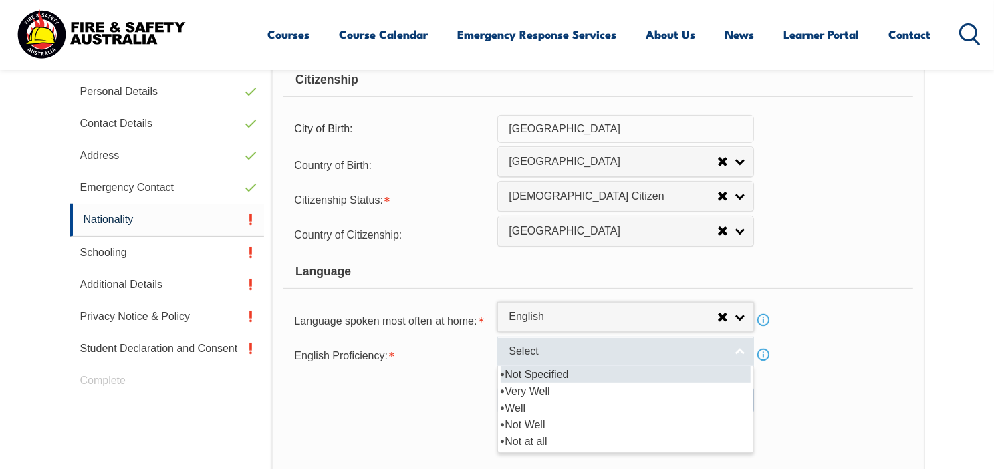
click at [542, 348] on span "Select" at bounding box center [617, 352] width 217 height 14
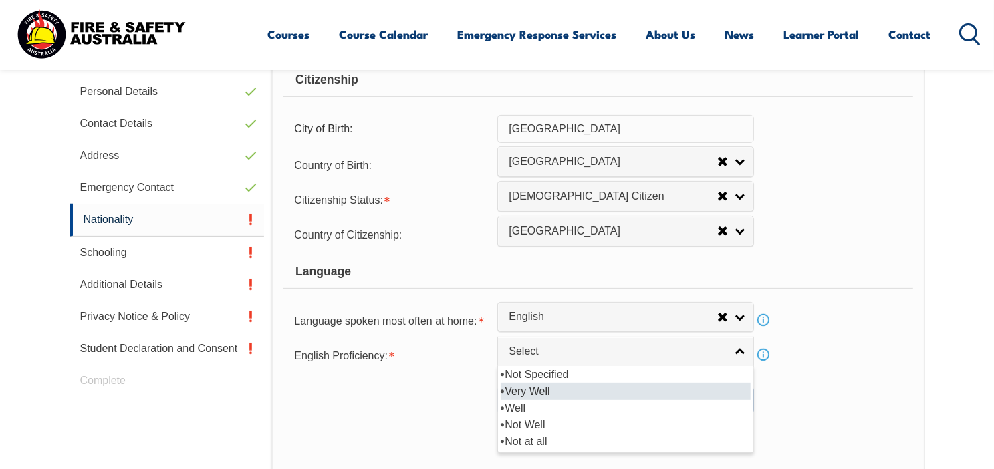
click at [533, 389] on li "Very Well" at bounding box center [626, 391] width 250 height 17
select select "1"
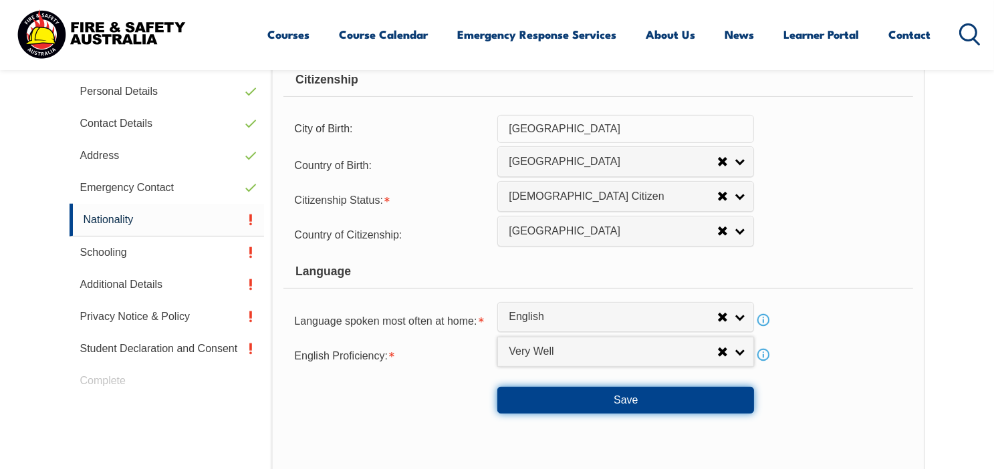
click at [605, 400] on button "Save" at bounding box center [625, 400] width 257 height 27
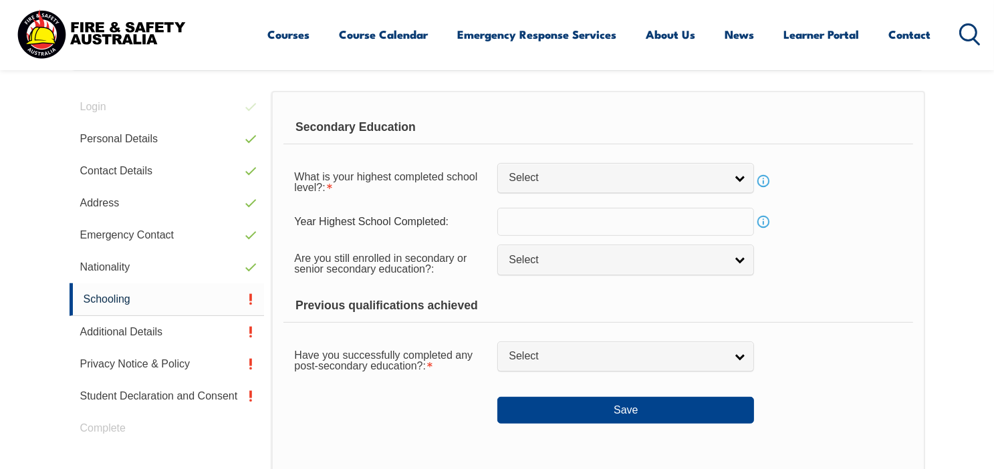
scroll to position [364, 0]
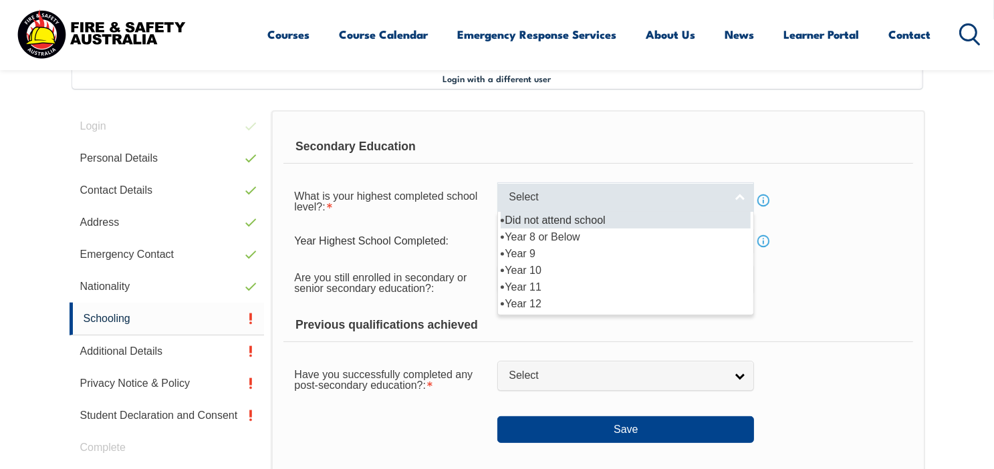
click at [741, 195] on link "Select" at bounding box center [625, 198] width 257 height 30
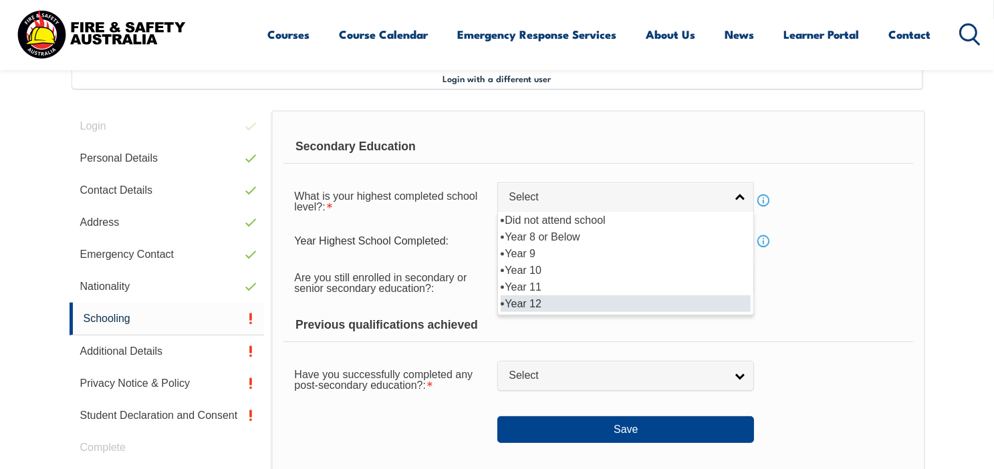
click at [612, 300] on li "Year 12" at bounding box center [626, 304] width 250 height 17
select select "12"
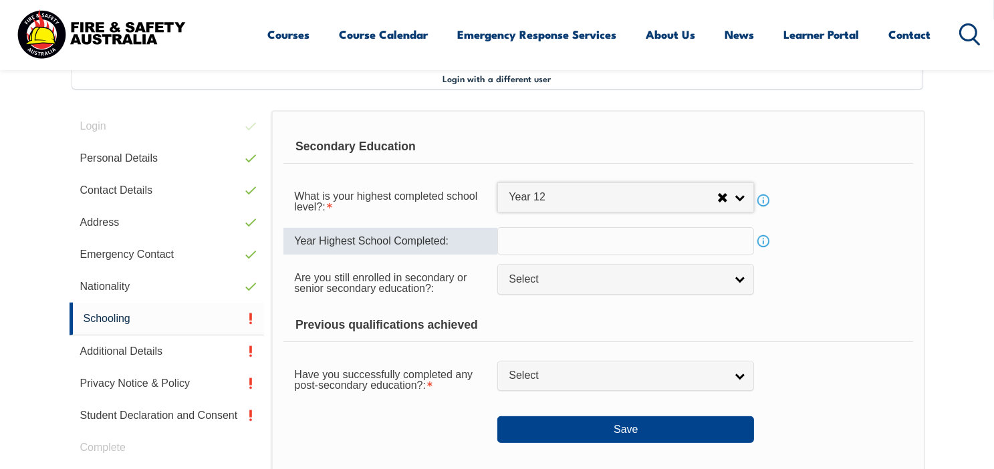
click at [607, 245] on input "text" at bounding box center [625, 241] width 257 height 28
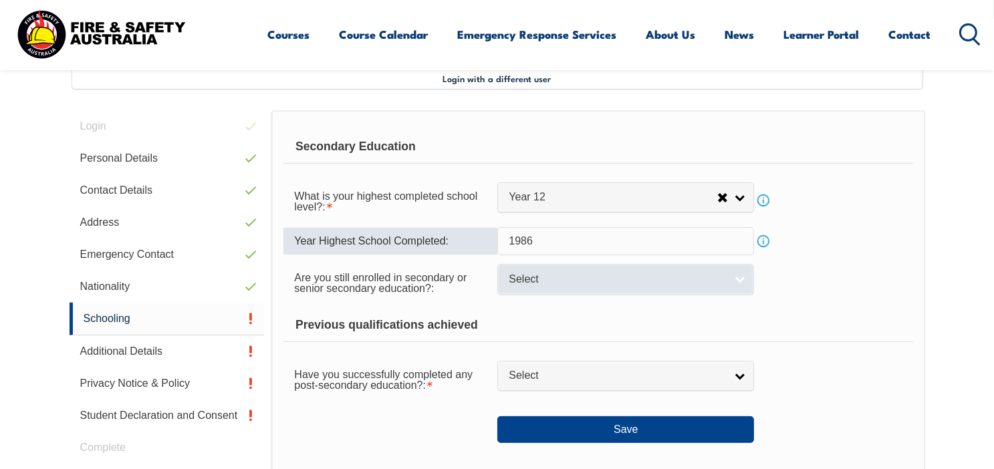
type input "1986"
click at [723, 279] on span "Select" at bounding box center [617, 280] width 217 height 14
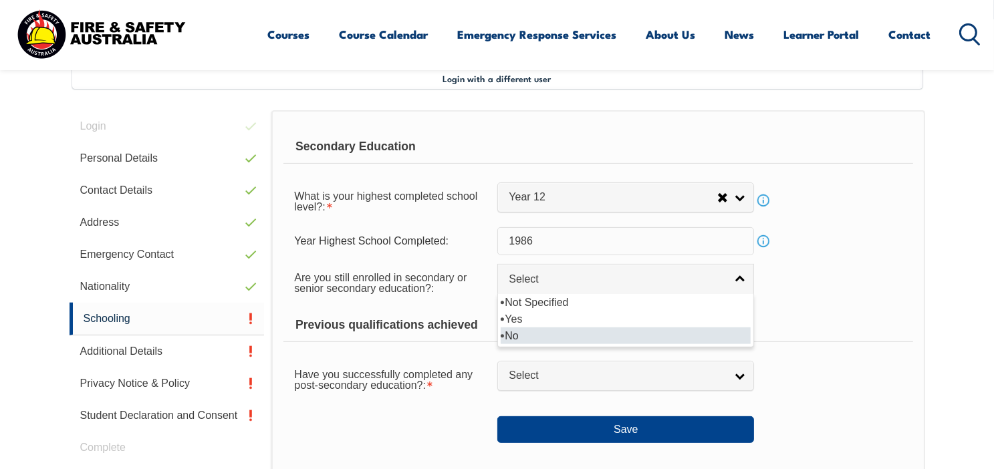
click at [620, 333] on li "No" at bounding box center [626, 336] width 250 height 17
select select "false"
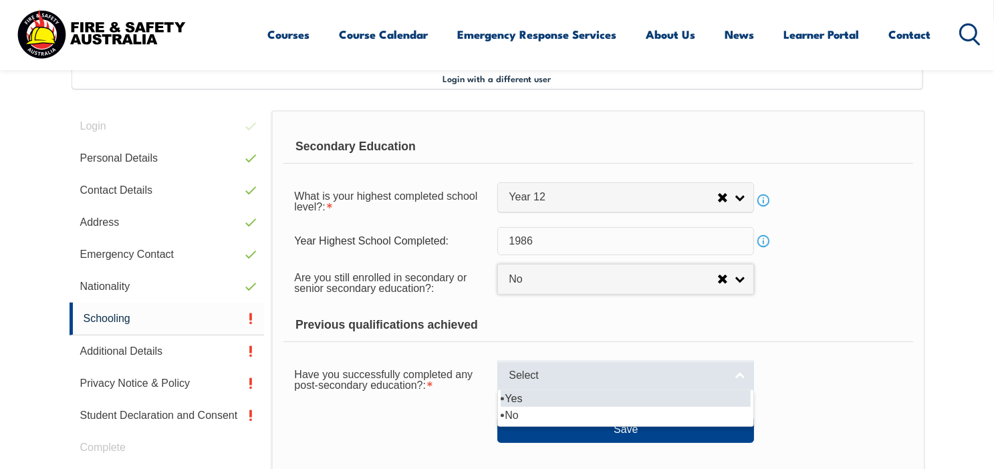
click at [735, 372] on link "Select" at bounding box center [625, 376] width 257 height 30
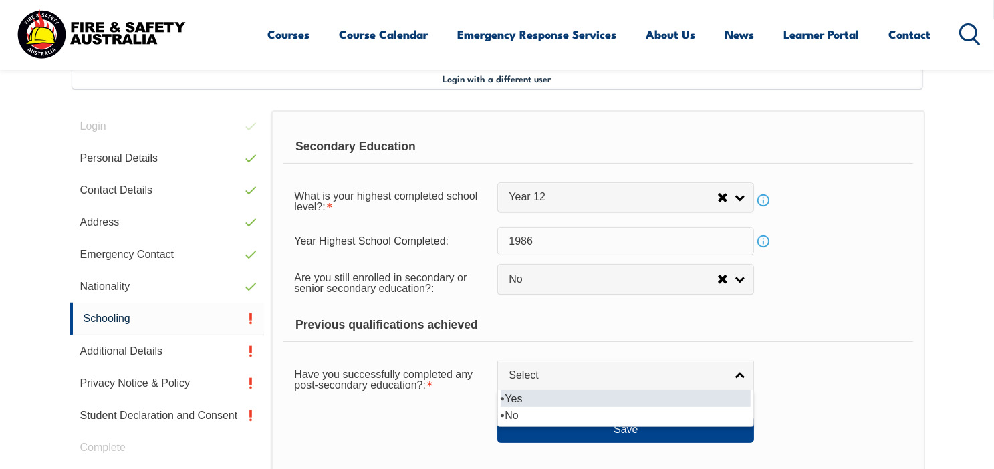
click at [535, 396] on li "Yes" at bounding box center [626, 398] width 250 height 17
select select "true"
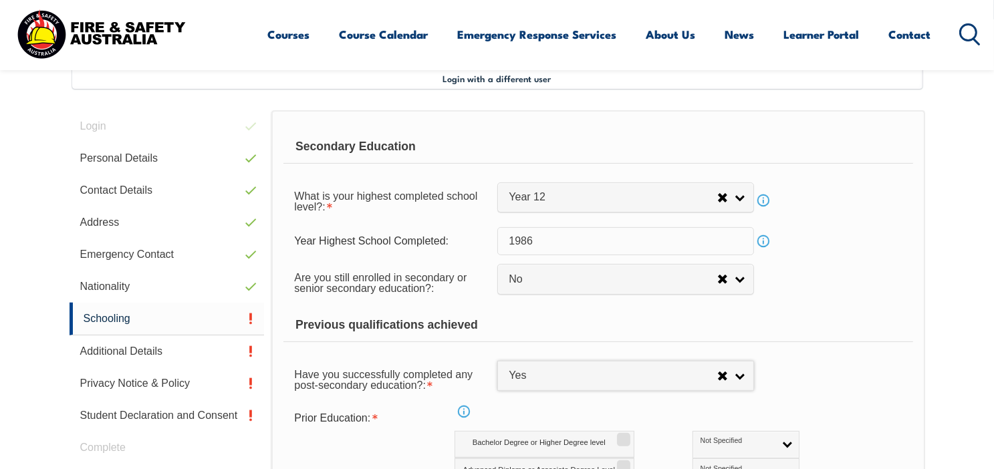
scroll to position [497, 0]
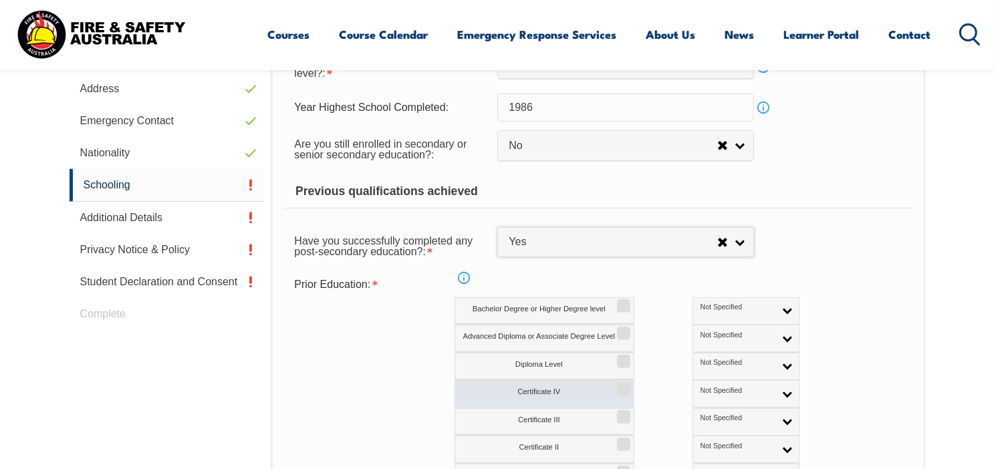
click at [622, 385] on input "Certificate IV" at bounding box center [622, 384] width 8 height 1
checkbox input "true"
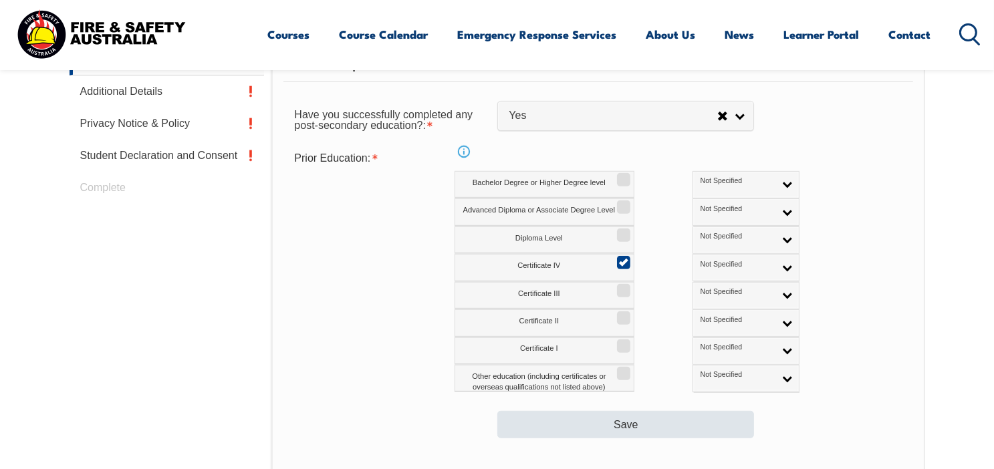
scroll to position [698, 0]
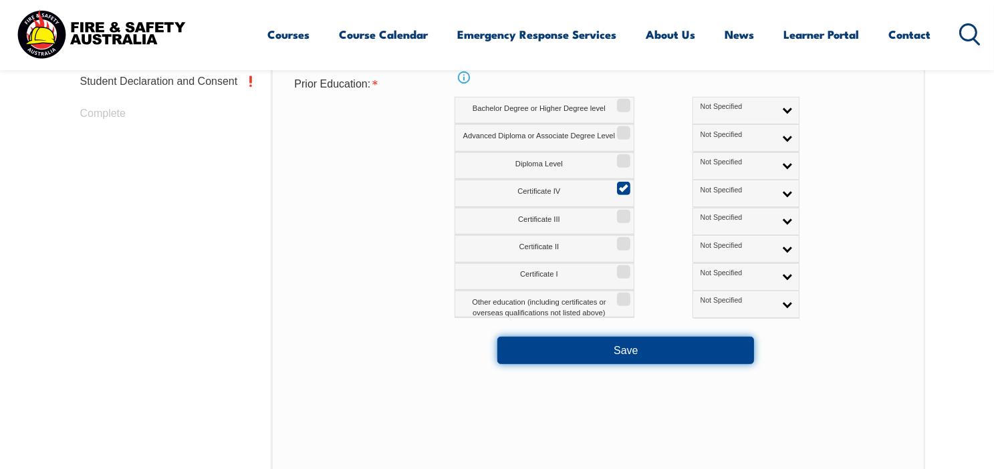
click at [624, 352] on button "Save" at bounding box center [625, 350] width 257 height 27
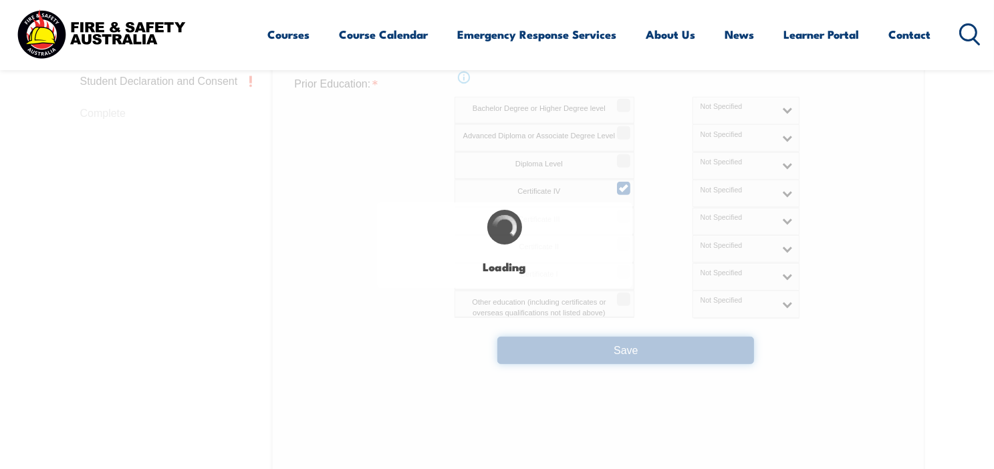
select select
select select "false"
select select "true"
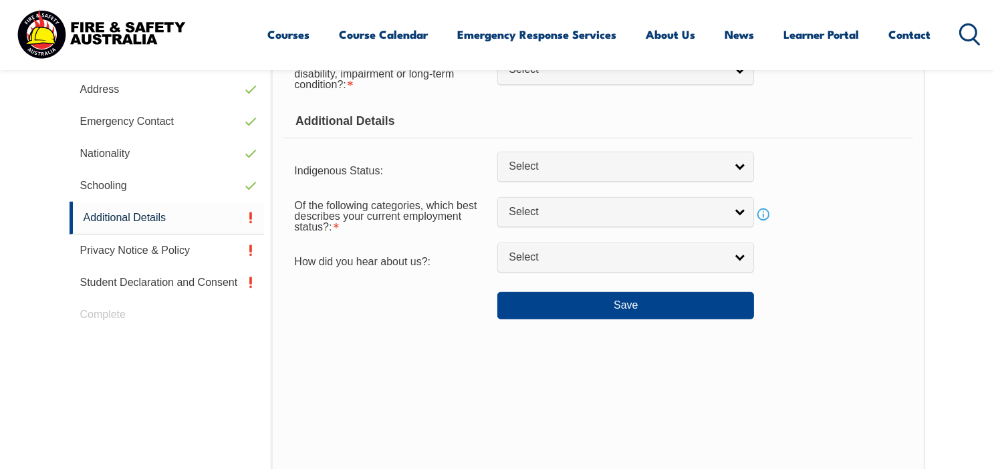
scroll to position [364, 0]
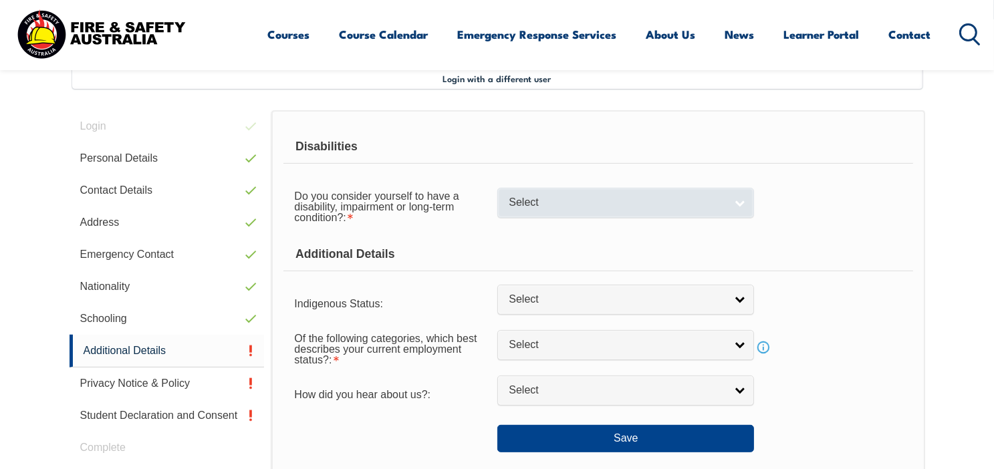
click at [743, 201] on link "Select" at bounding box center [625, 203] width 257 height 30
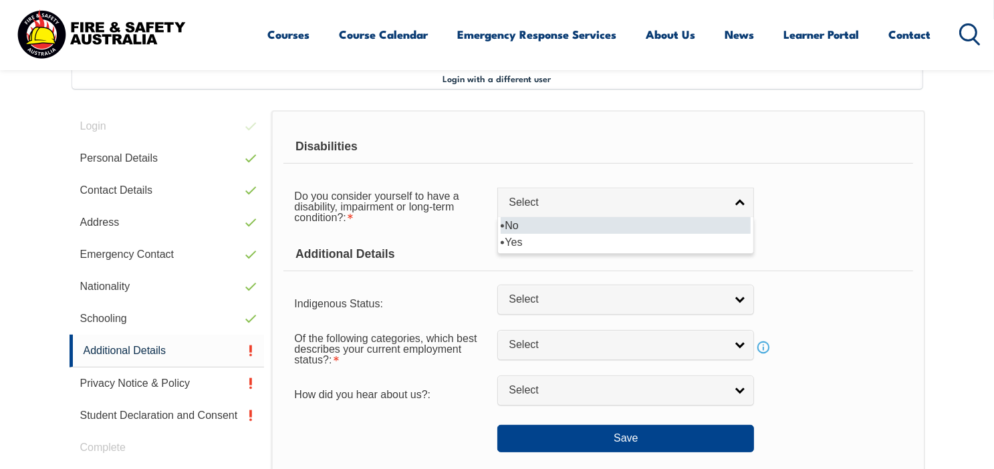
click at [647, 223] on li "No" at bounding box center [626, 225] width 250 height 17
select select "false"
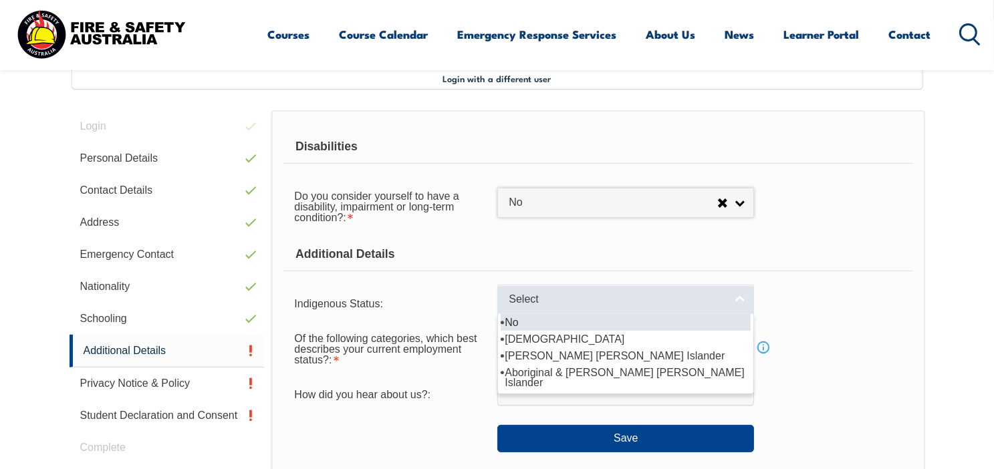
click at [735, 296] on link "Select" at bounding box center [625, 300] width 257 height 30
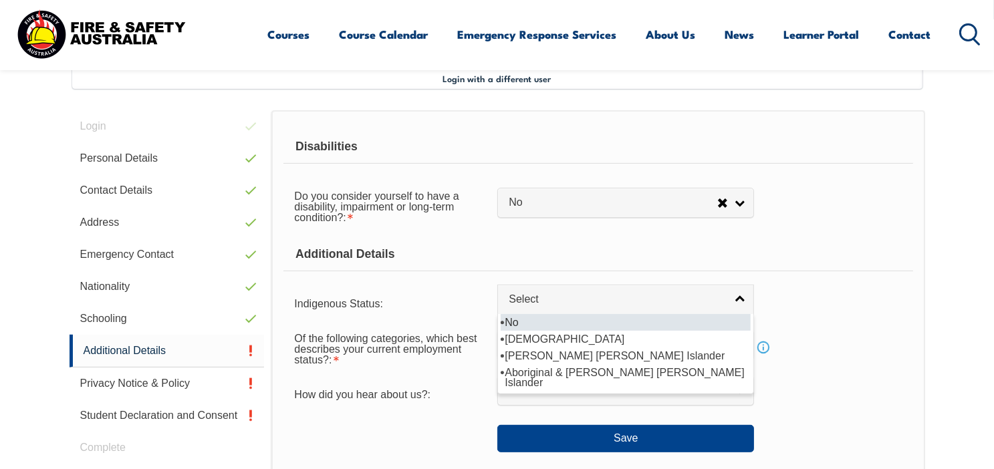
click at [643, 320] on li "No" at bounding box center [626, 322] width 250 height 17
select select "4"
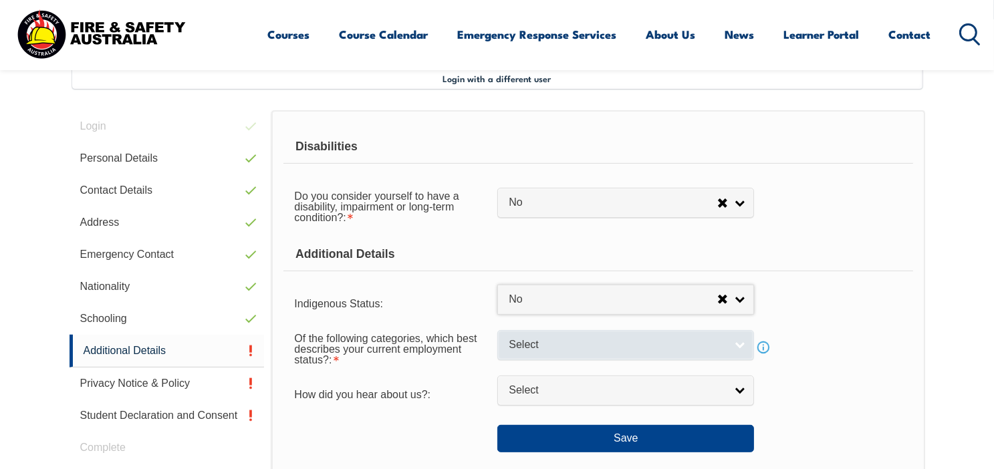
click at [665, 343] on span "Select" at bounding box center [617, 345] width 217 height 14
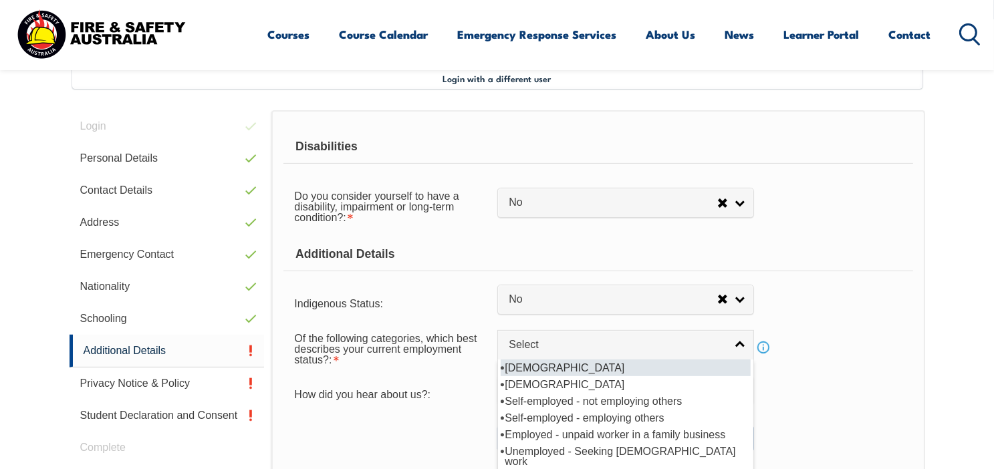
click at [626, 367] on li "[DEMOGRAPHIC_DATA]" at bounding box center [626, 368] width 250 height 17
select select "1"
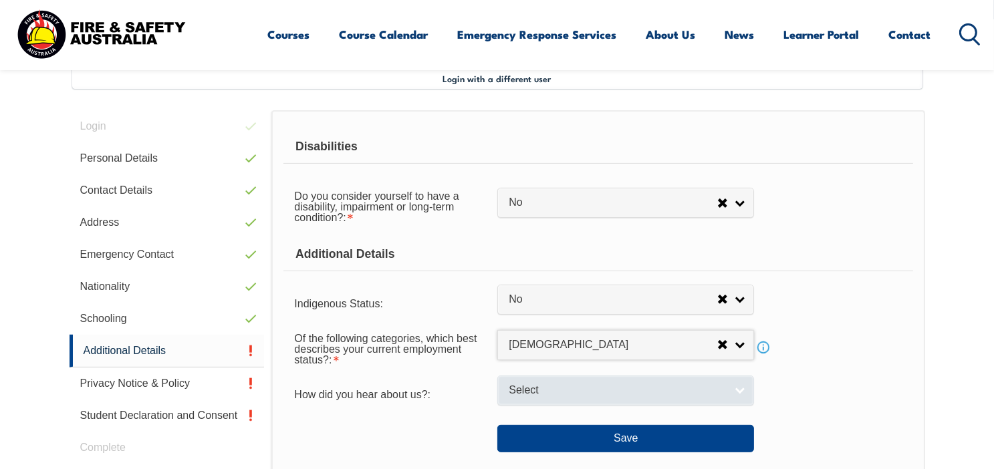
click at [701, 386] on span "Select" at bounding box center [617, 391] width 217 height 14
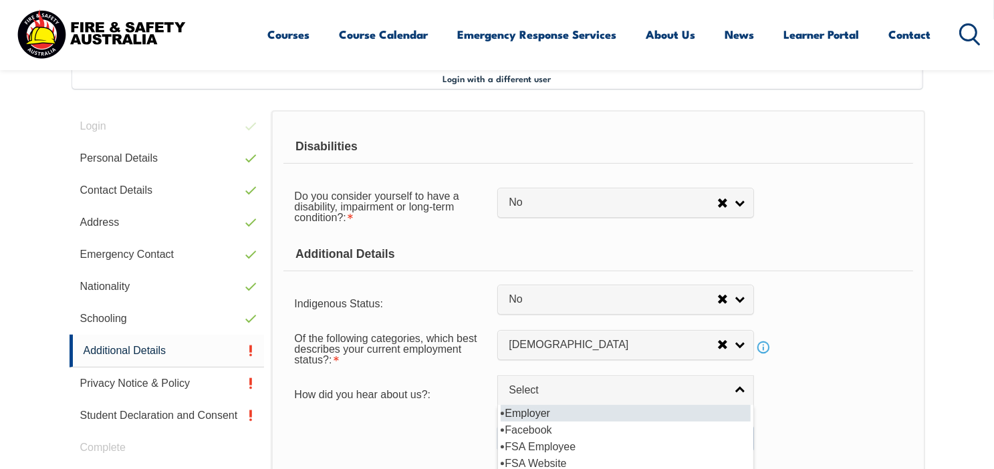
click at [622, 410] on li "Employer" at bounding box center [626, 413] width 250 height 17
select select "8019"
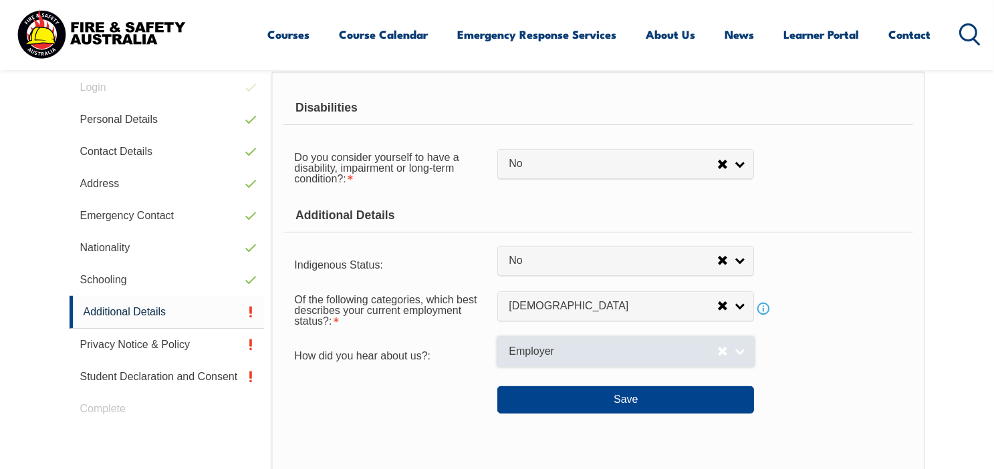
scroll to position [431, 0]
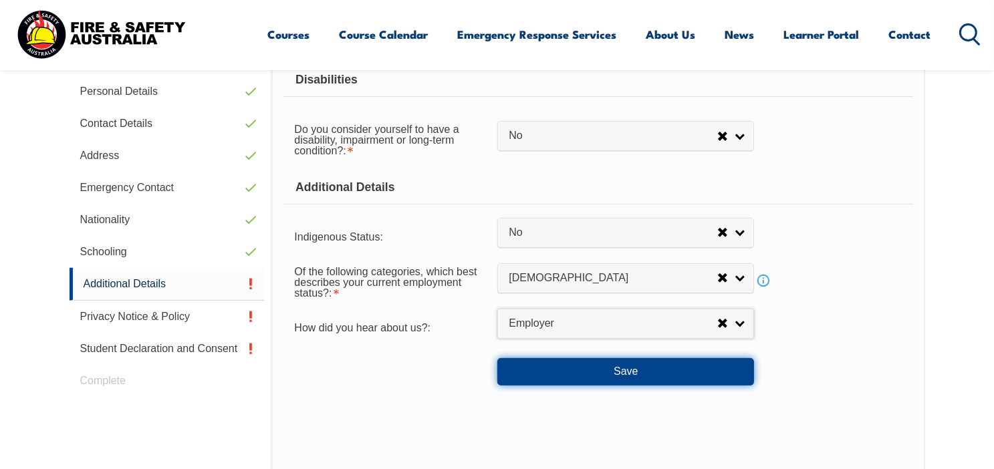
click at [628, 370] on button "Save" at bounding box center [625, 371] width 257 height 27
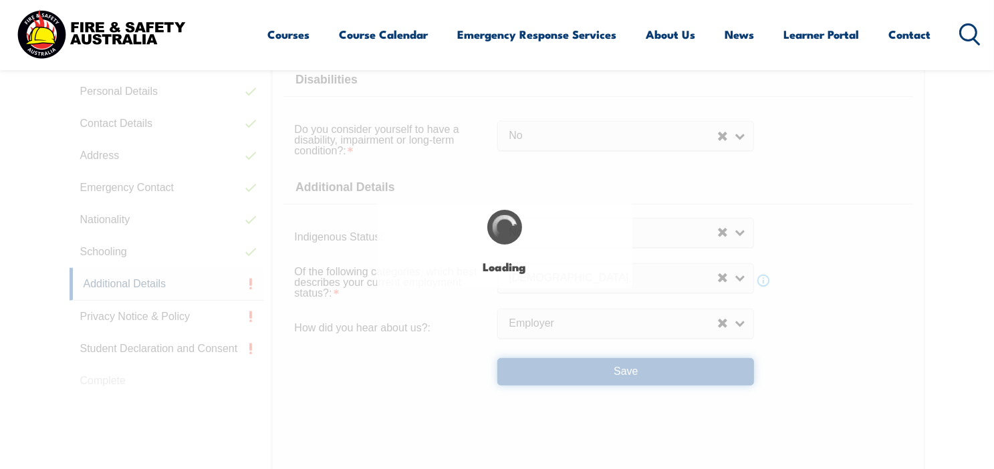
select select "false"
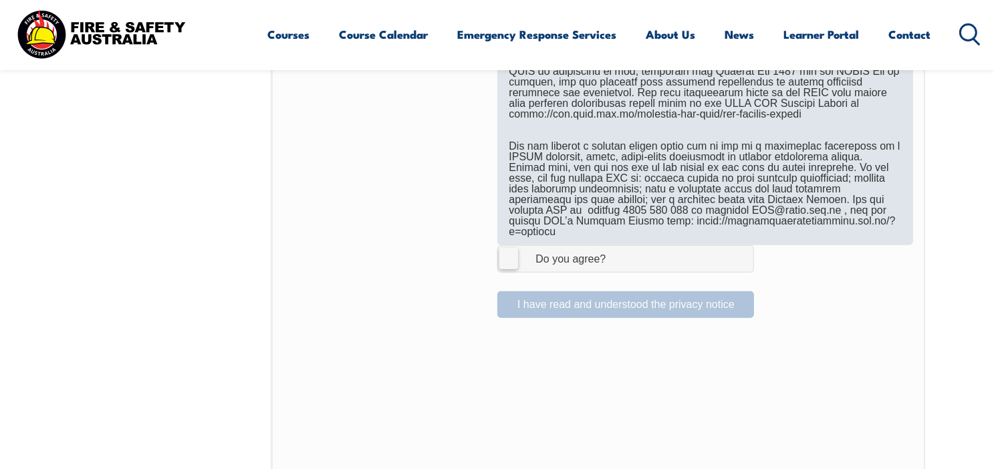
scroll to position [899, 0]
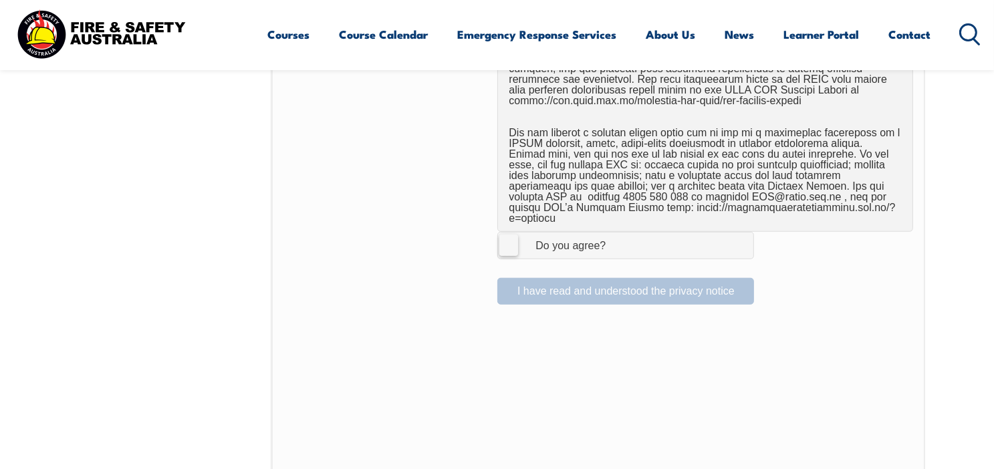
click at [509, 235] on label "I Agree Do you agree?" at bounding box center [625, 245] width 257 height 27
click at [616, 235] on input "I Agree Do you agree?" at bounding box center [627, 245] width 23 height 25
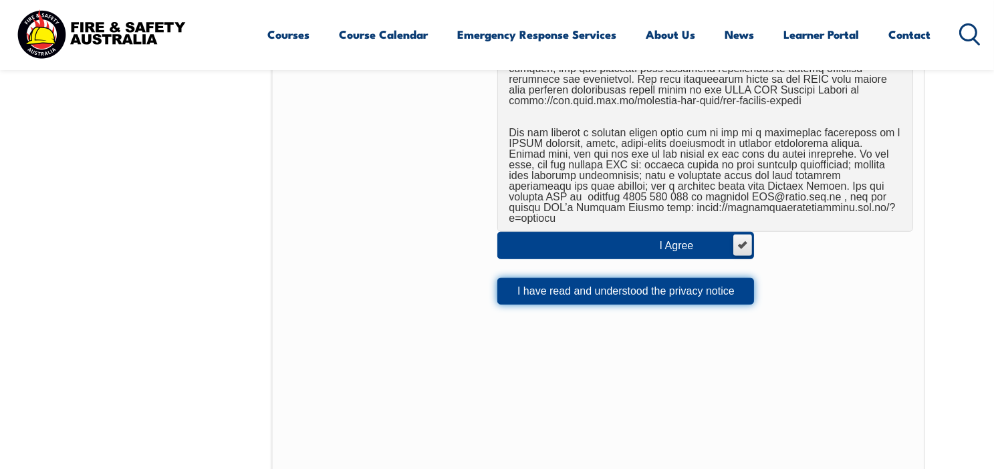
click at [574, 279] on button "I have read and understood the privacy notice" at bounding box center [625, 291] width 257 height 27
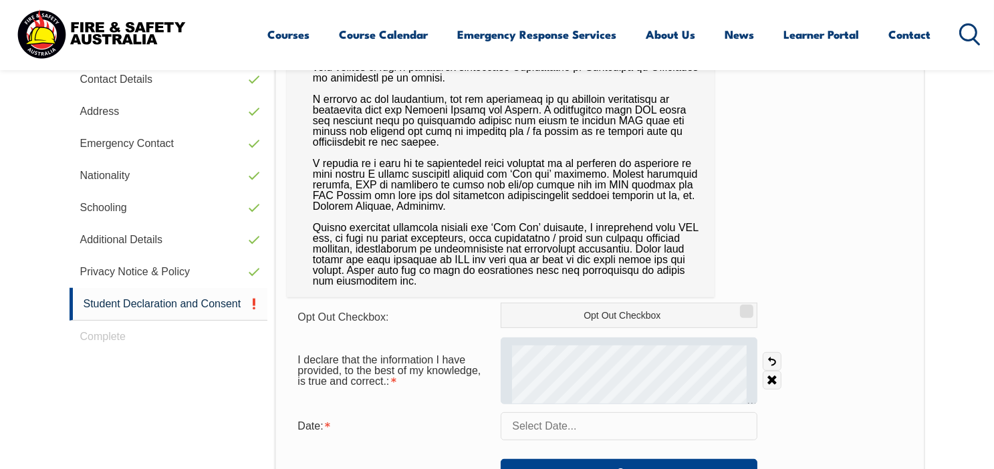
scroll to position [497, 0]
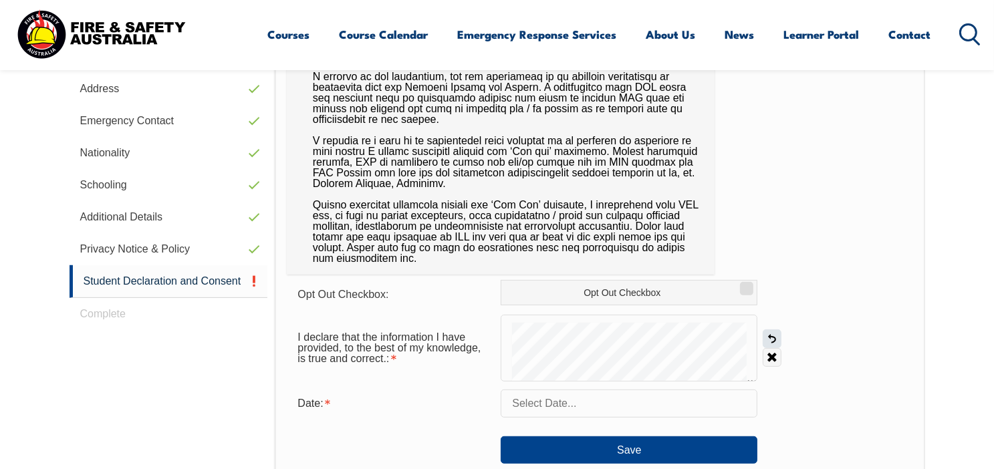
click at [772, 337] on link "Undo" at bounding box center [772, 339] width 19 height 19
click at [639, 409] on input "text" at bounding box center [629, 404] width 257 height 28
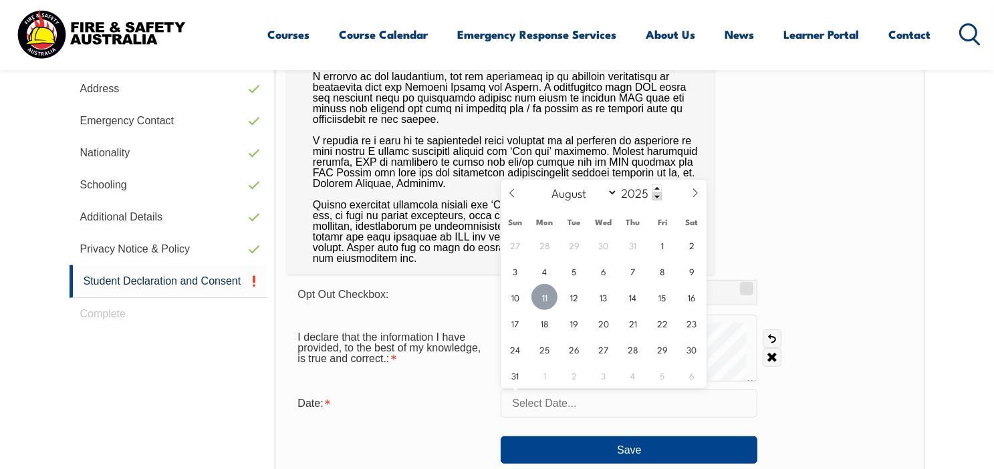
click at [545, 295] on span "11" at bounding box center [545, 297] width 26 height 26
type input "[DATE]"
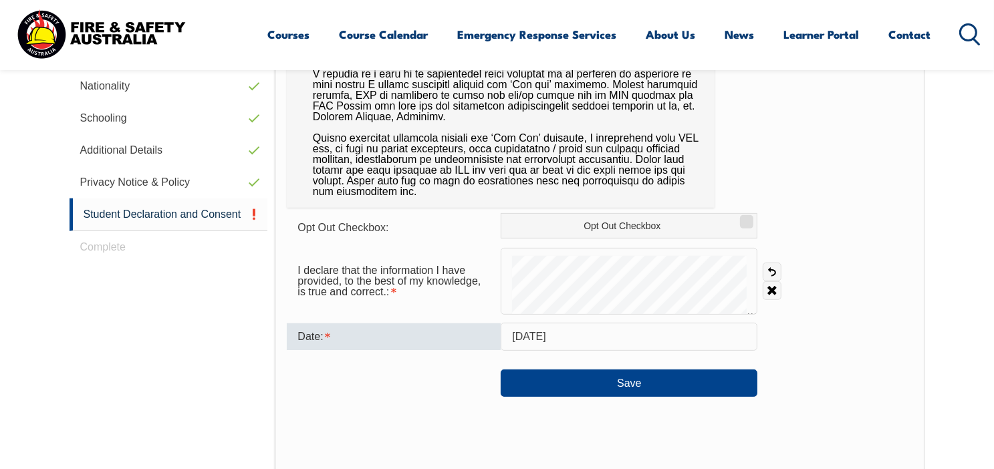
scroll to position [564, 0]
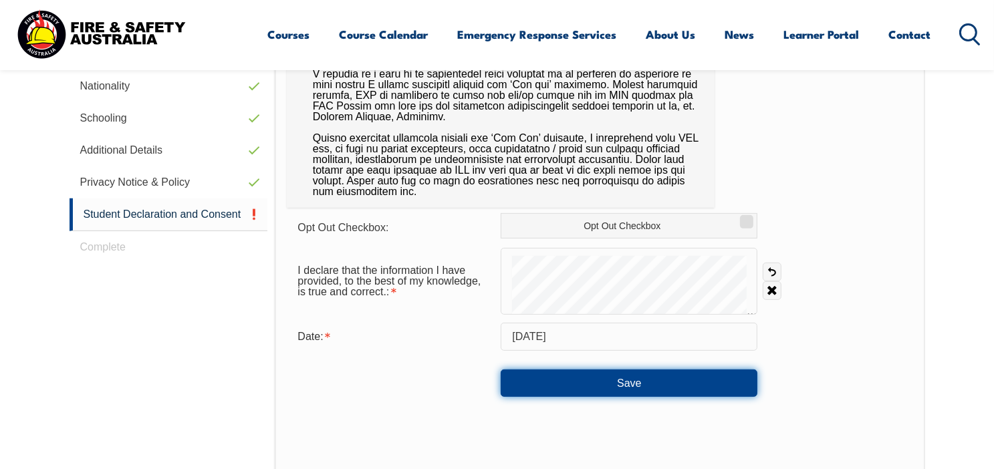
click at [626, 376] on button "Save" at bounding box center [629, 383] width 257 height 27
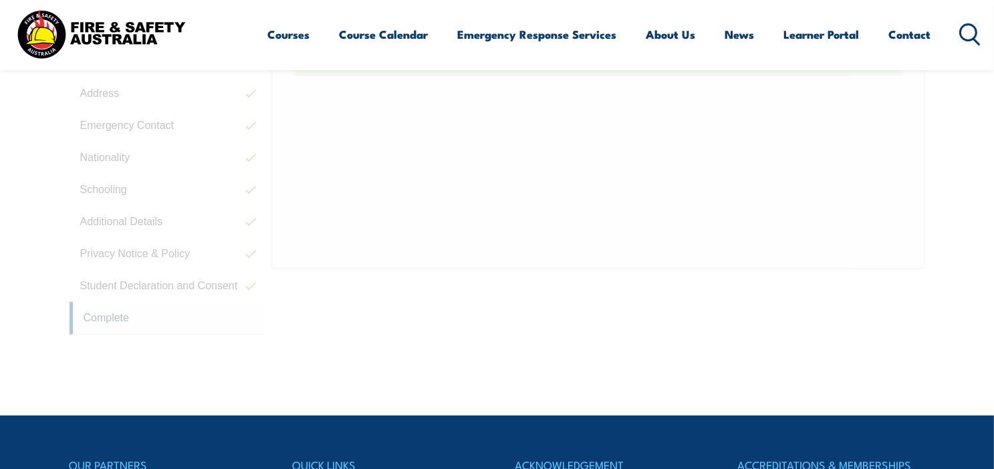
scroll to position [364, 0]
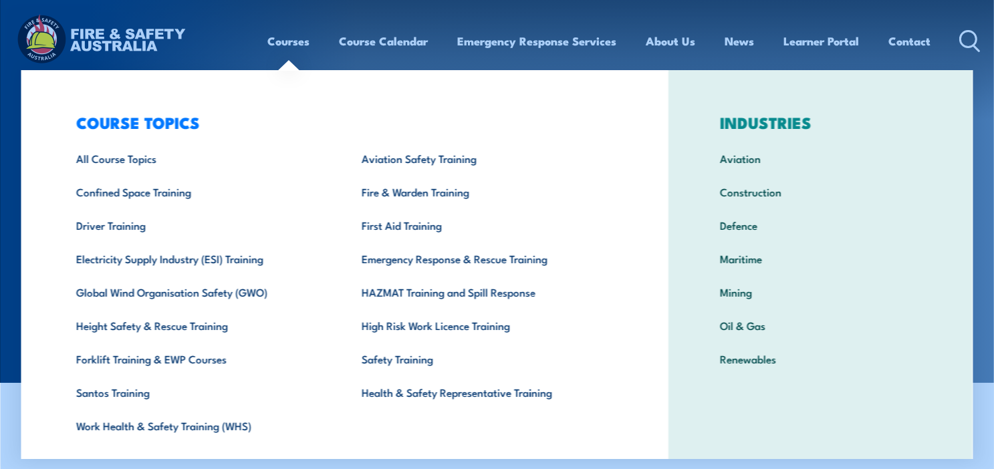
click at [285, 42] on link "Courses" at bounding box center [289, 40] width 42 height 35
